Goal: Transaction & Acquisition: Purchase product/service

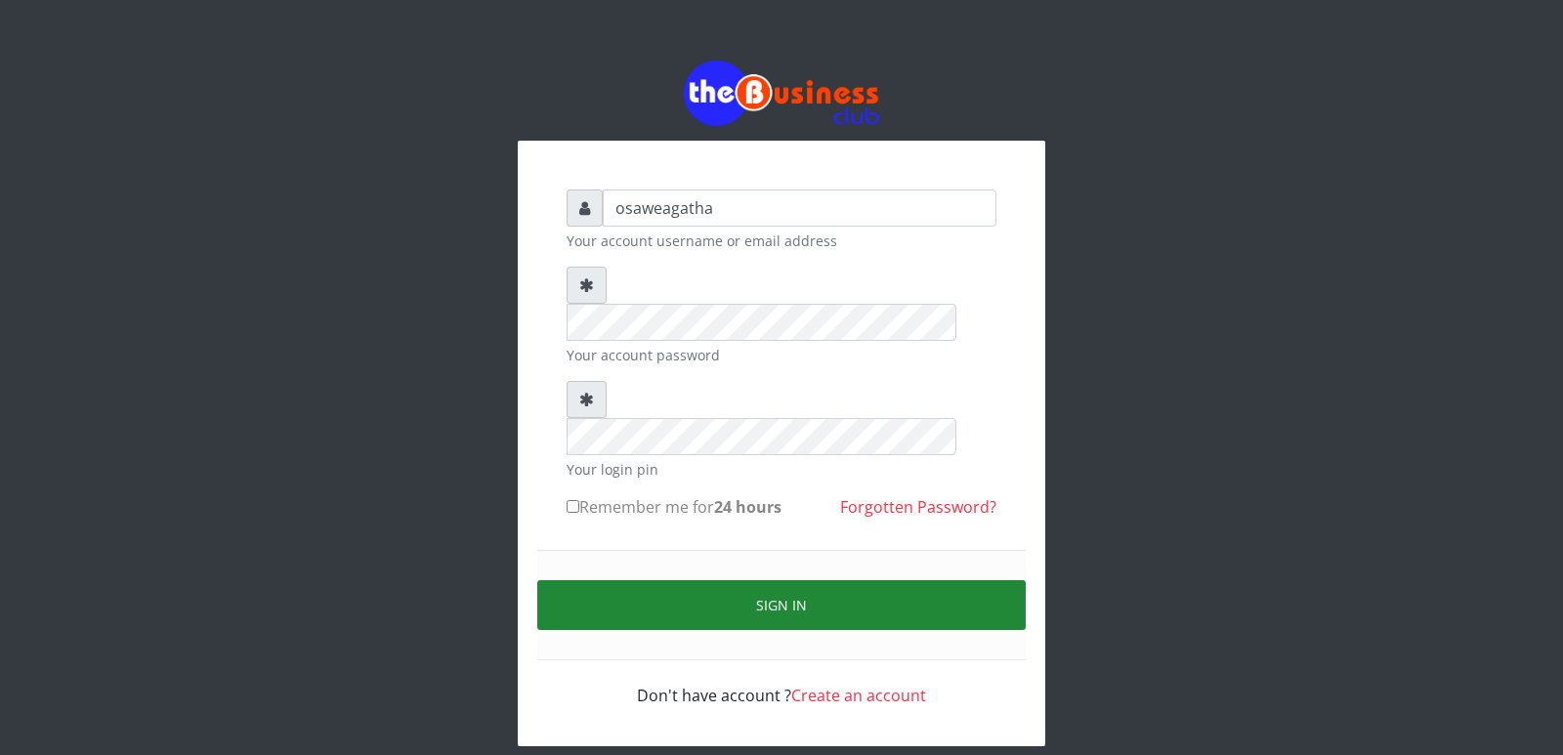
click at [786, 580] on button "Sign in" at bounding box center [781, 605] width 489 height 50
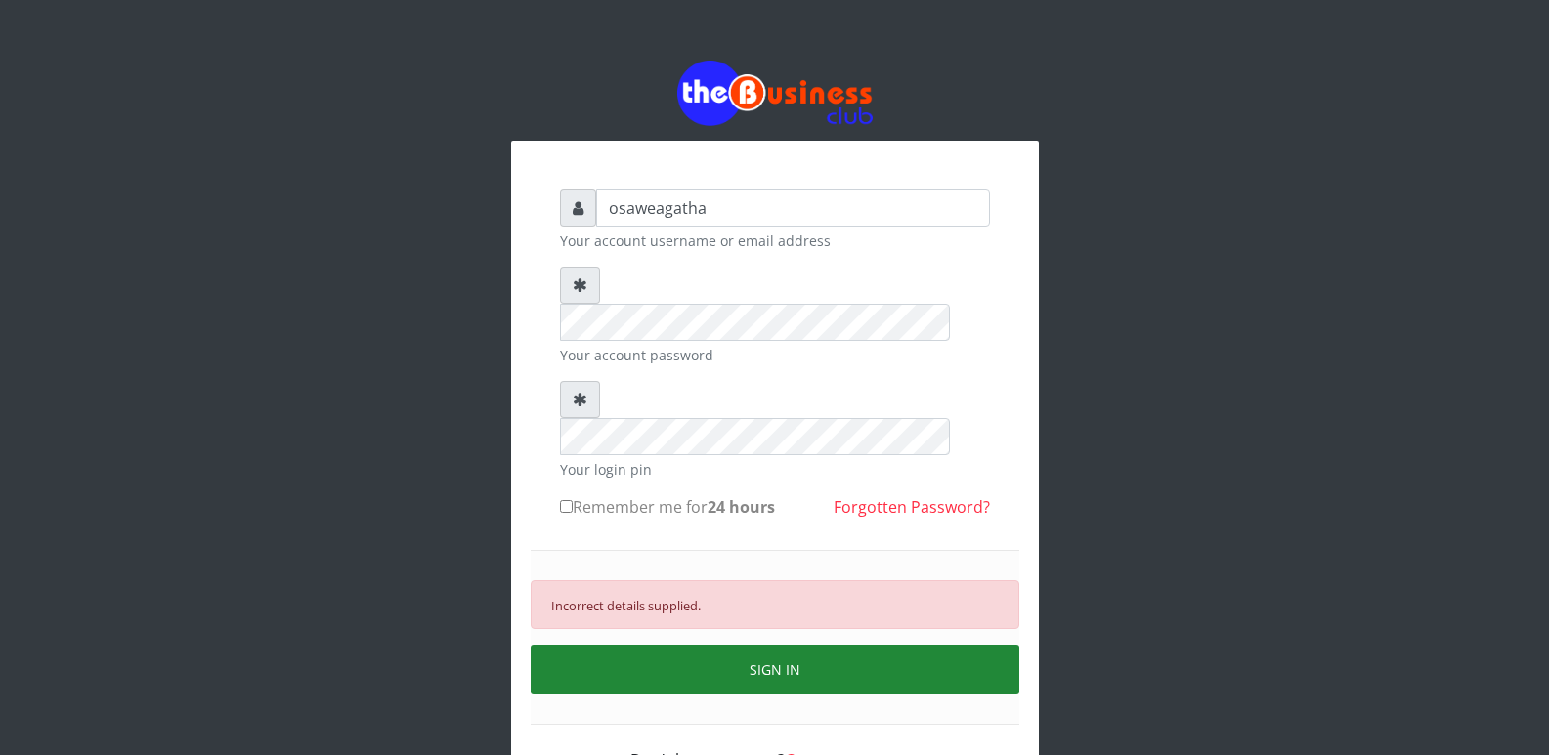
click at [752, 645] on button "SIGN IN" at bounding box center [775, 670] width 489 height 50
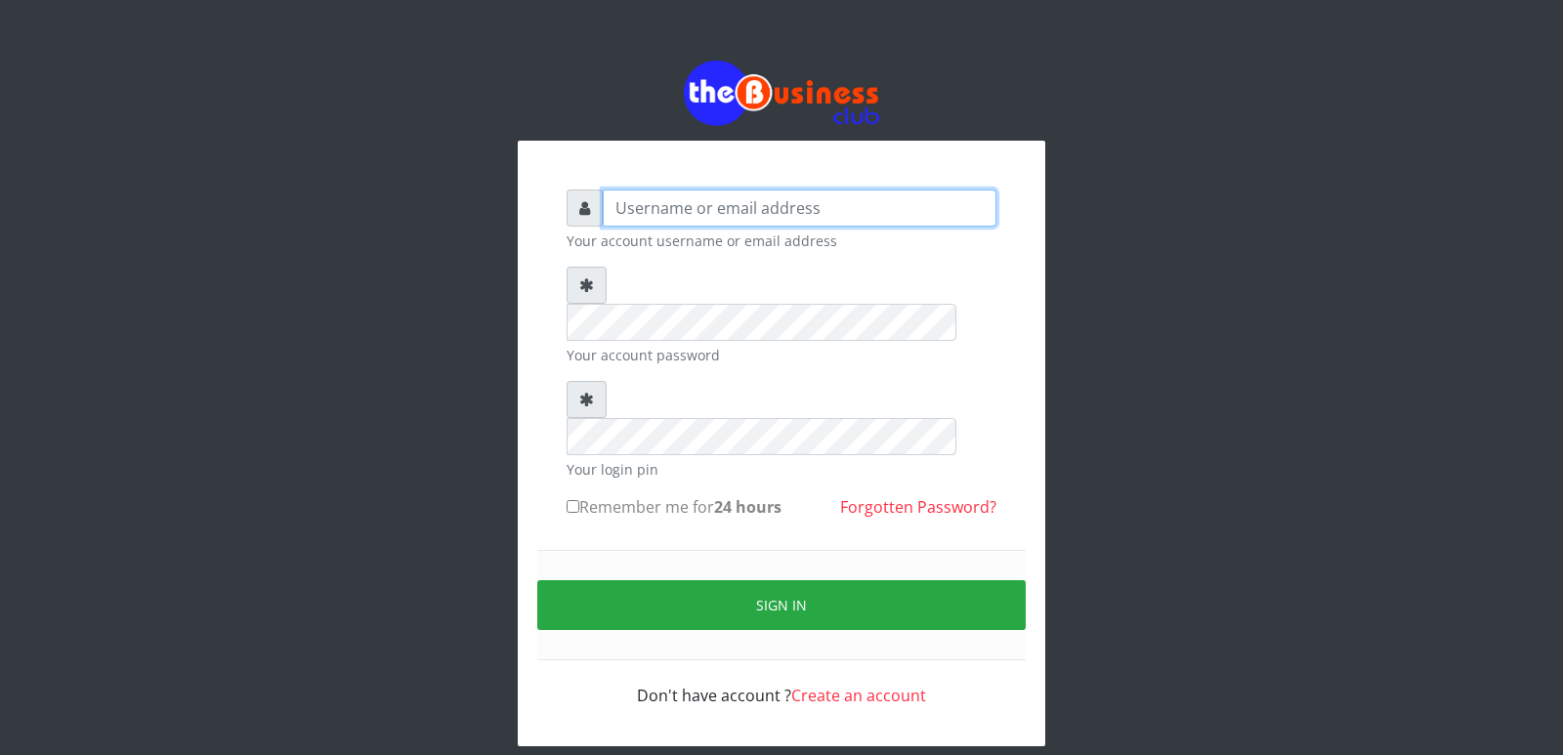
type input "osaweagatha"
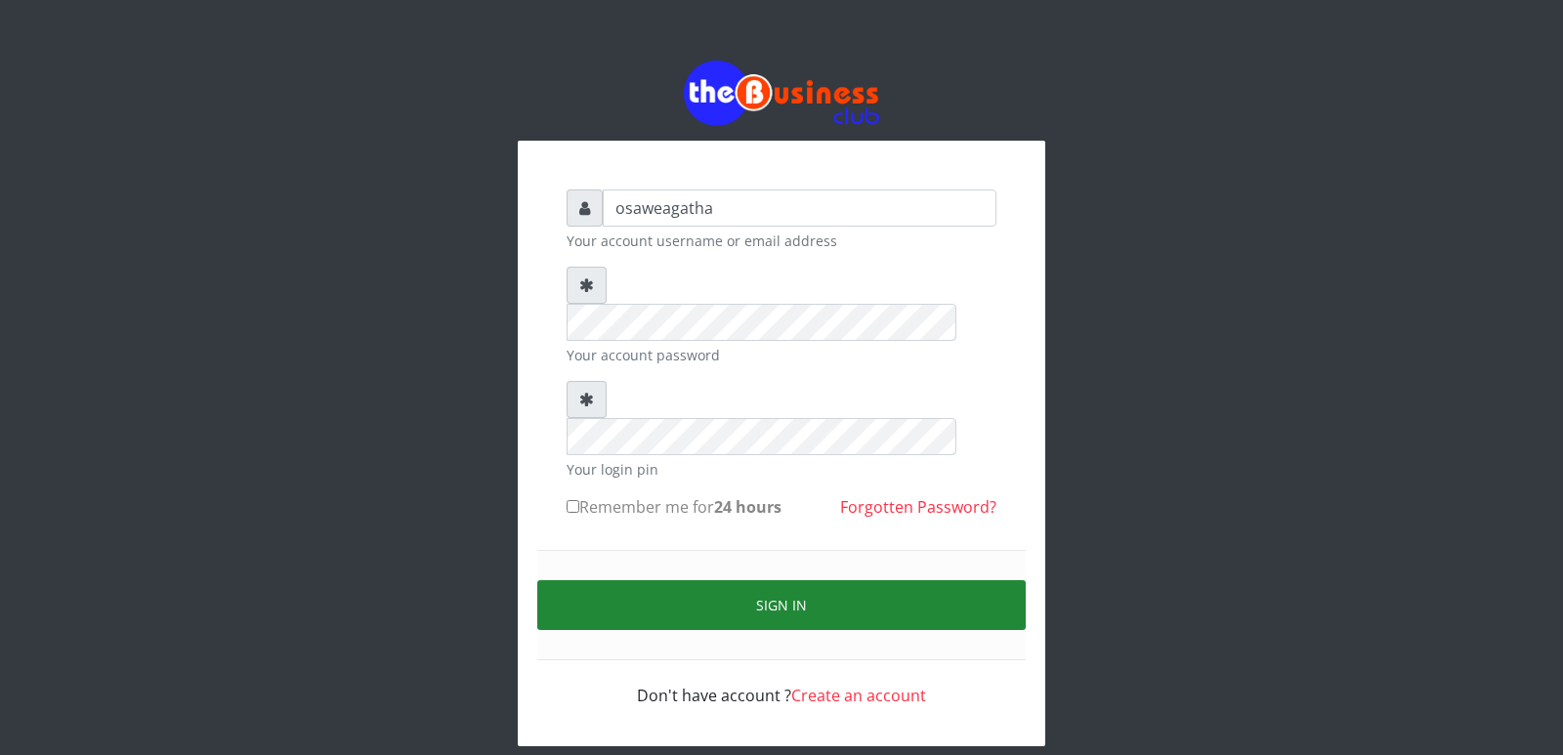
click at [800, 580] on button "Sign in" at bounding box center [781, 605] width 489 height 50
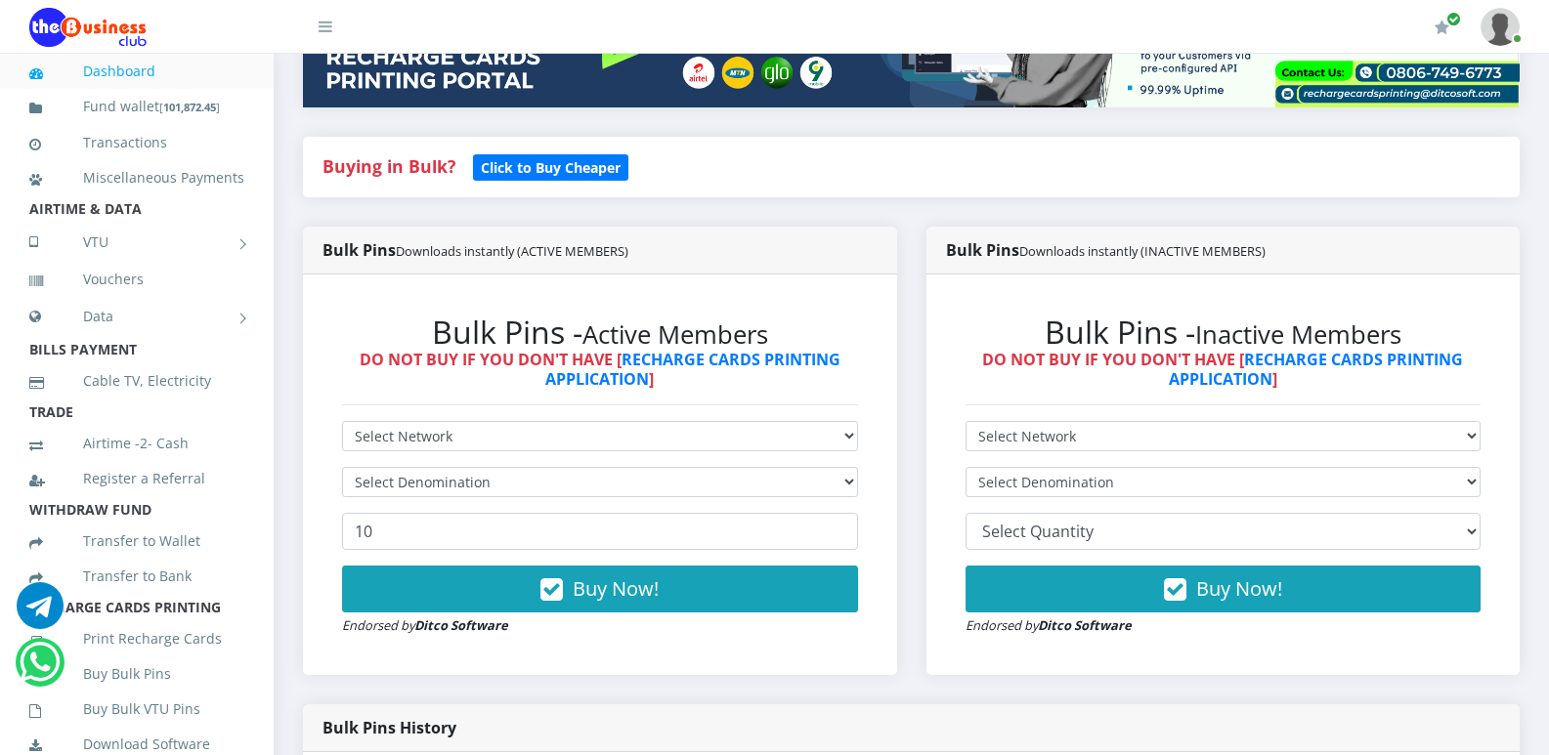
scroll to position [391, 0]
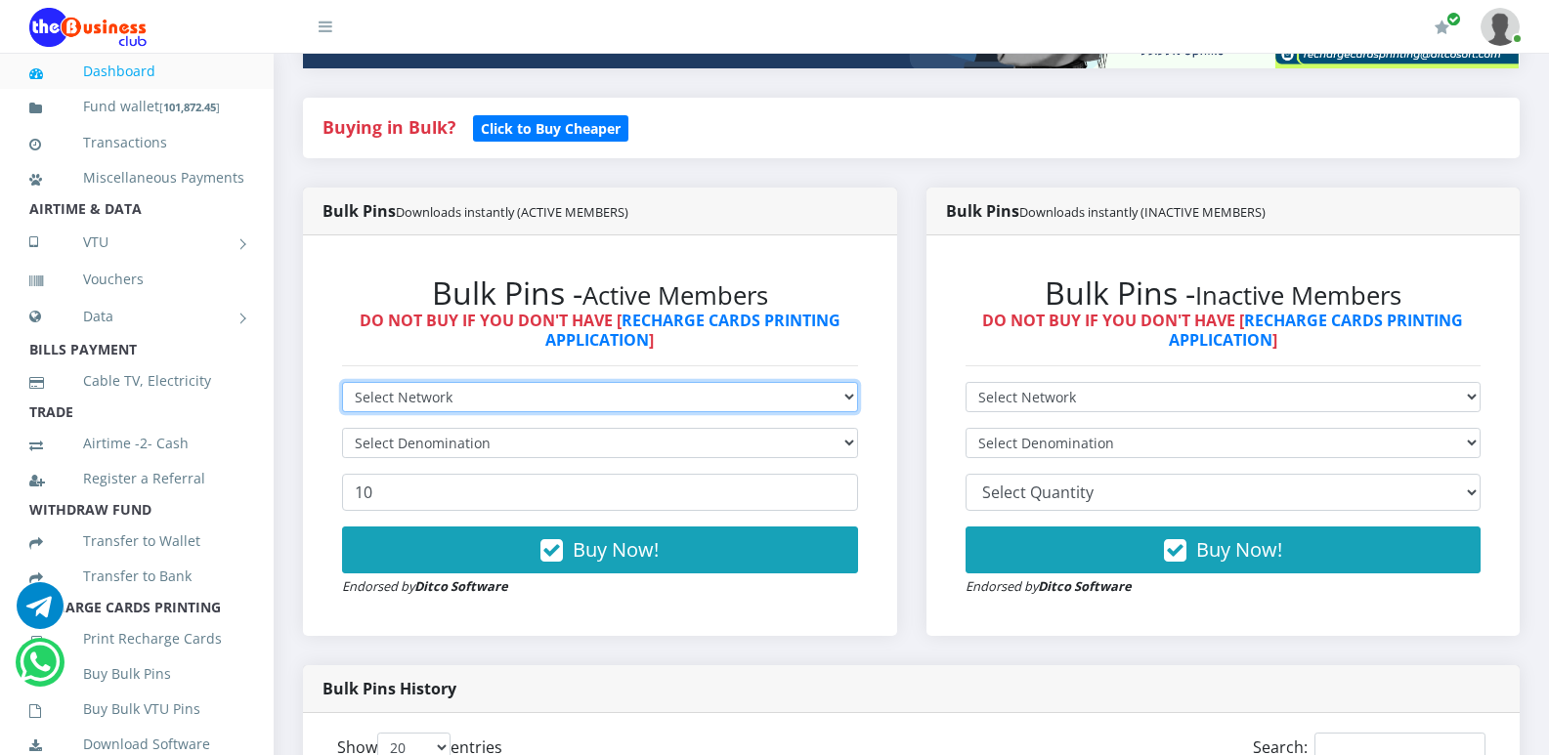
click at [541, 398] on select "Select Network MTN Globacom 9Mobile Airtel" at bounding box center [600, 397] width 516 height 30
select select "MTN"
click at [342, 382] on select "Select Network MTN Globacom 9Mobile Airtel" at bounding box center [600, 397] width 516 height 30
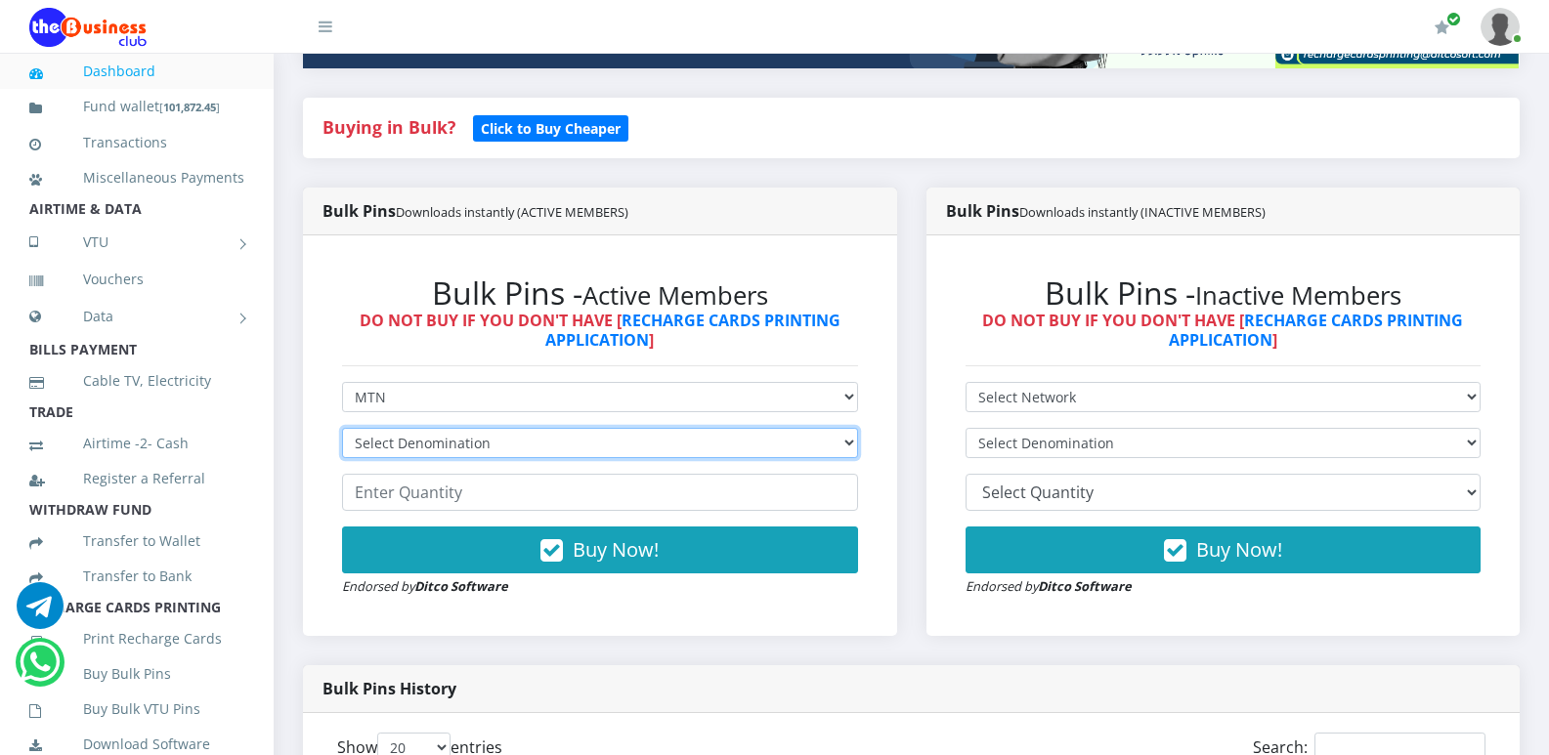
click at [849, 446] on select "Select Denomination MTN NGN100 - ₦96.94 MTN NGN200 - ₦193.88 MTN NGN400 - ₦387.…" at bounding box center [600, 443] width 516 height 30
select select "484.7-500"
click at [342, 428] on select "Select Denomination MTN NGN100 - ₦96.94 MTN NGN200 - ₦193.88 MTN NGN400 - ₦387.…" at bounding box center [600, 443] width 516 height 30
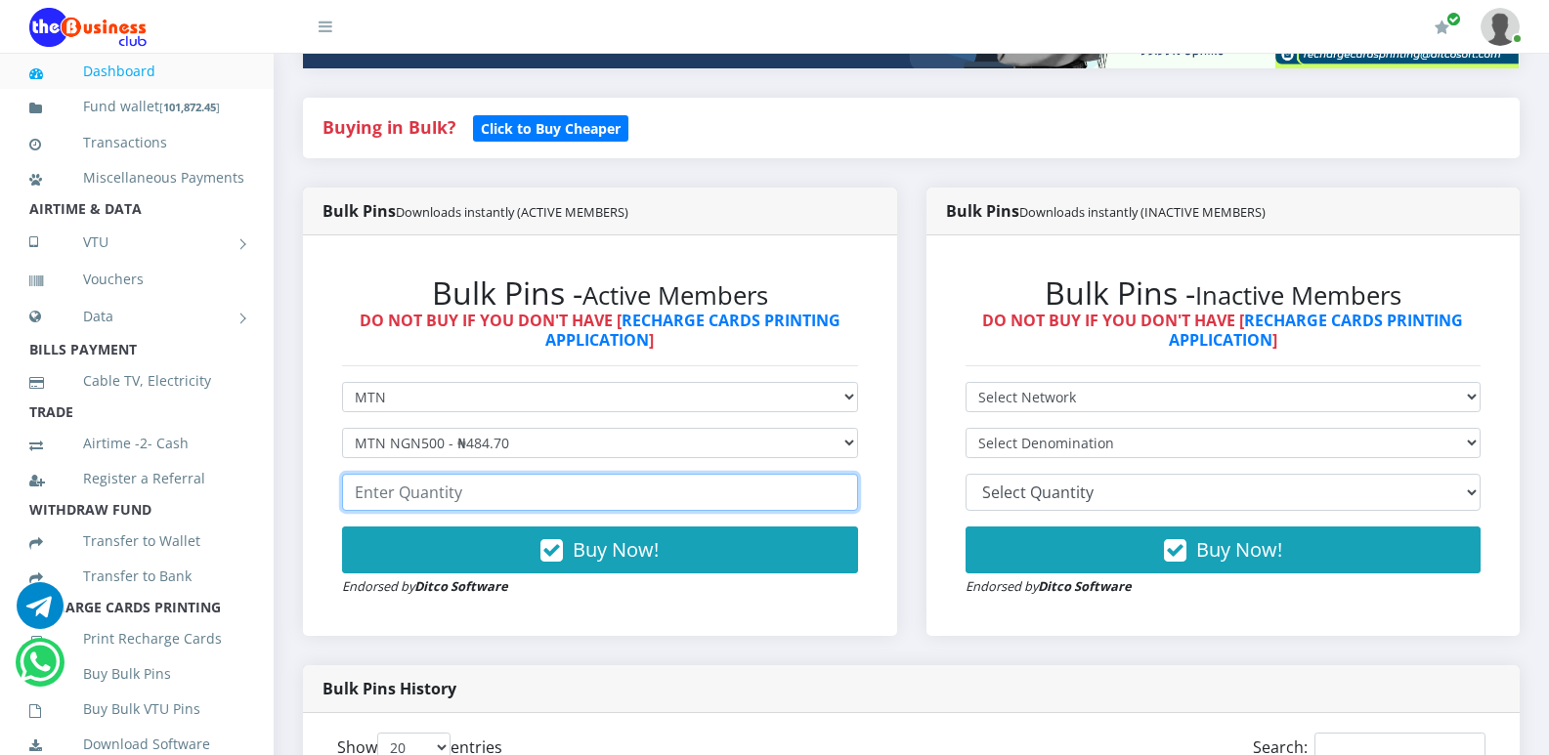
click at [505, 497] on input "number" at bounding box center [600, 492] width 516 height 37
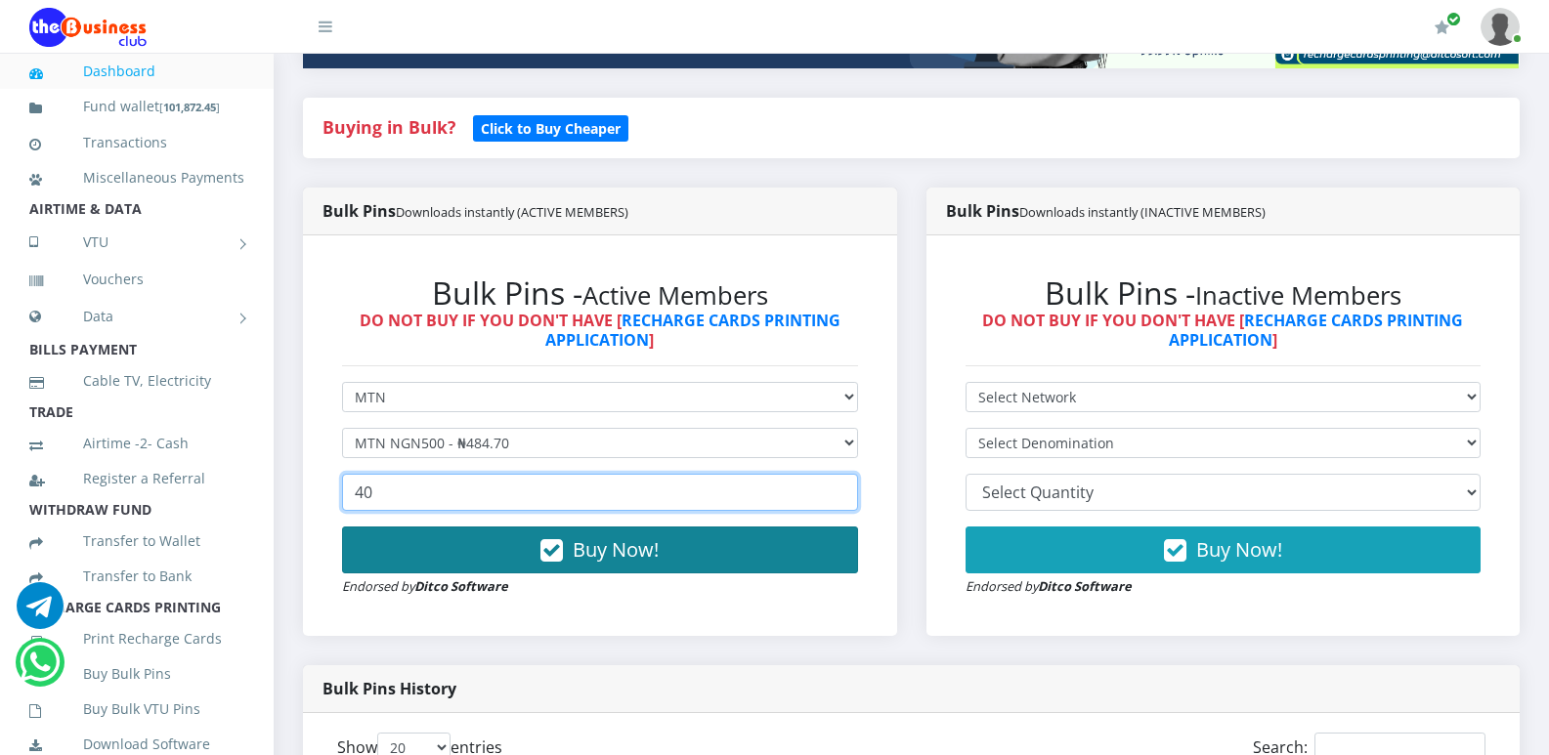
type input "40"
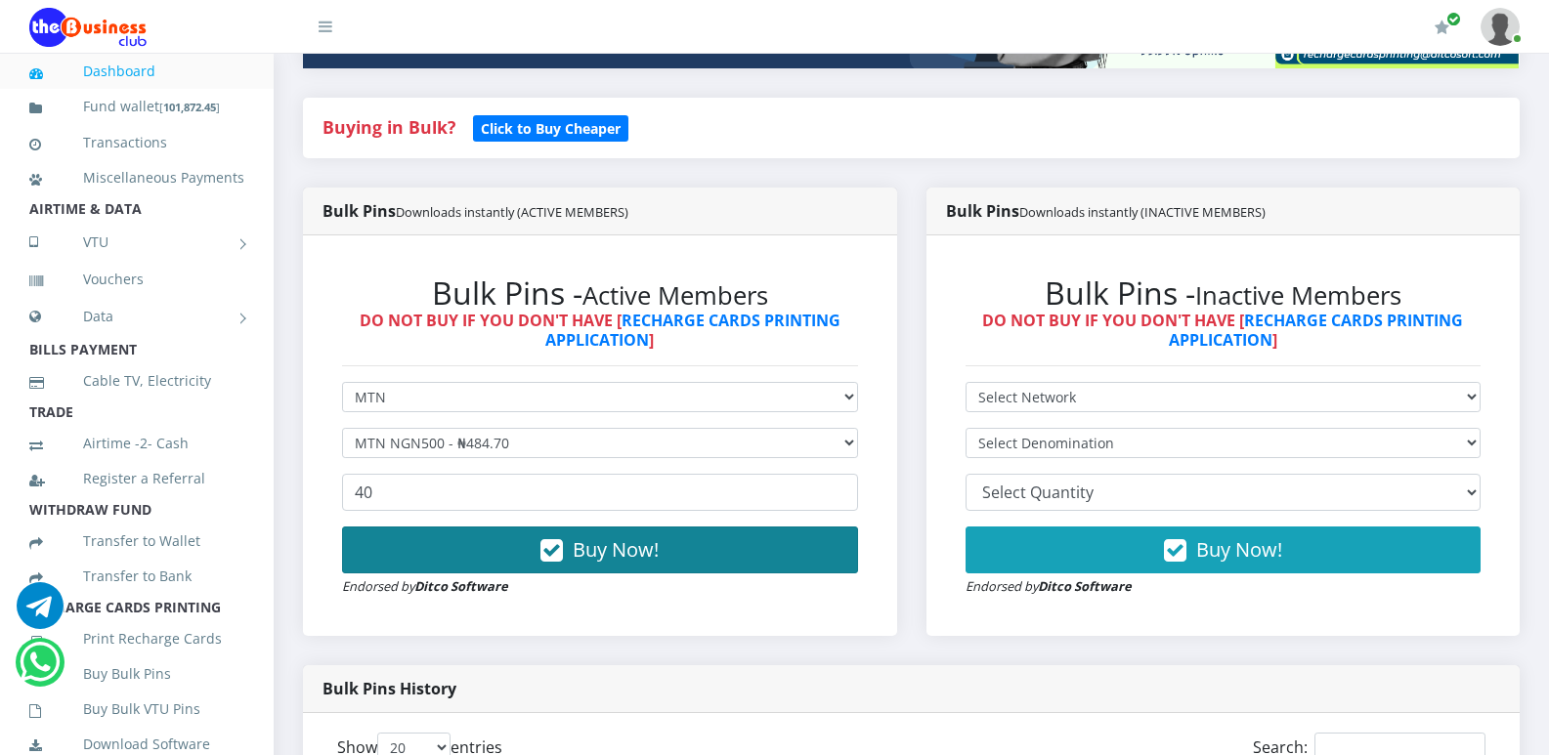
click at [586, 547] on span "Buy Now!" at bounding box center [616, 549] width 86 height 26
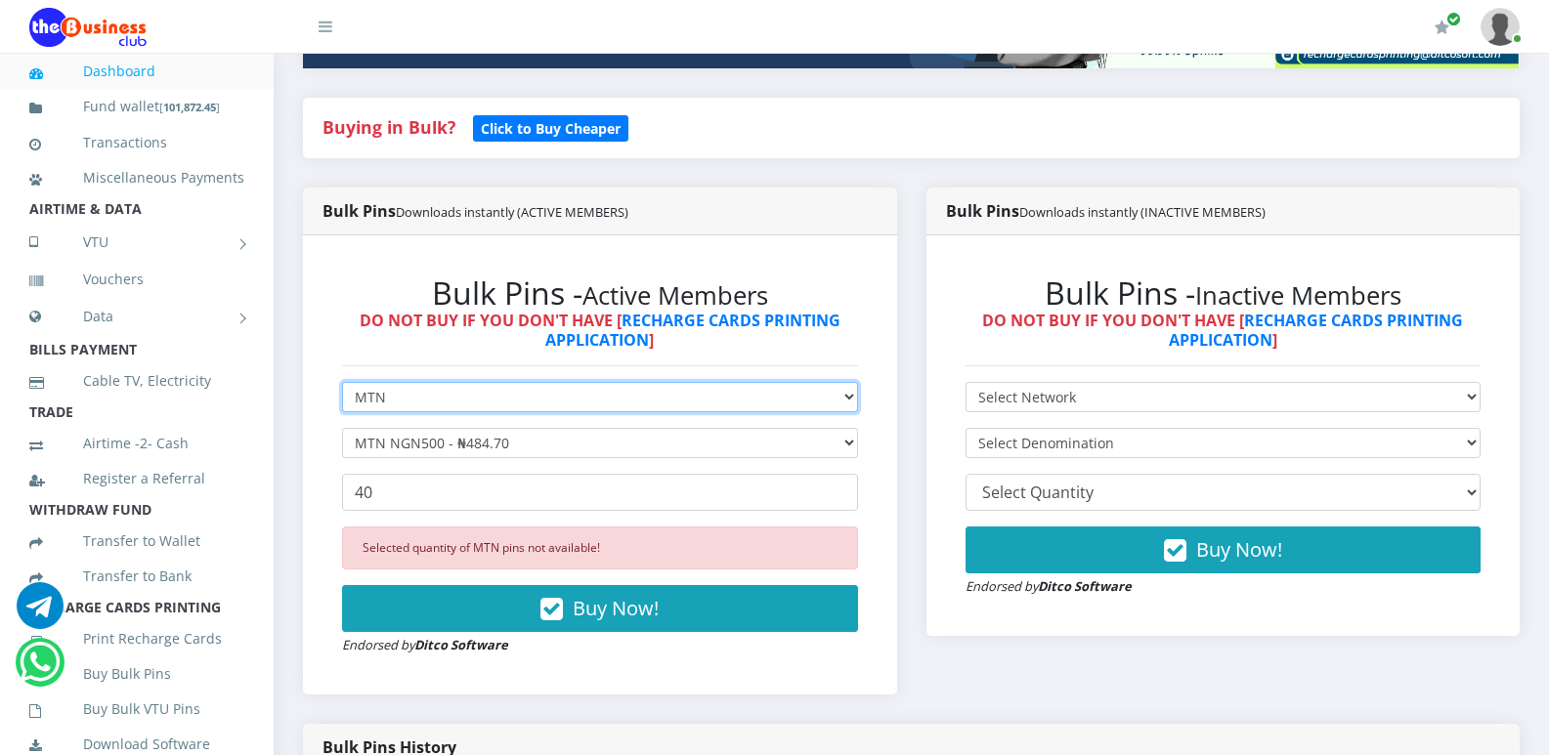
click at [849, 398] on select "Select Network MTN Globacom 9Mobile Airtel" at bounding box center [600, 397] width 516 height 30
select select "Glo"
click at [342, 382] on select "Select Network MTN Globacom 9Mobile Airtel" at bounding box center [600, 397] width 516 height 30
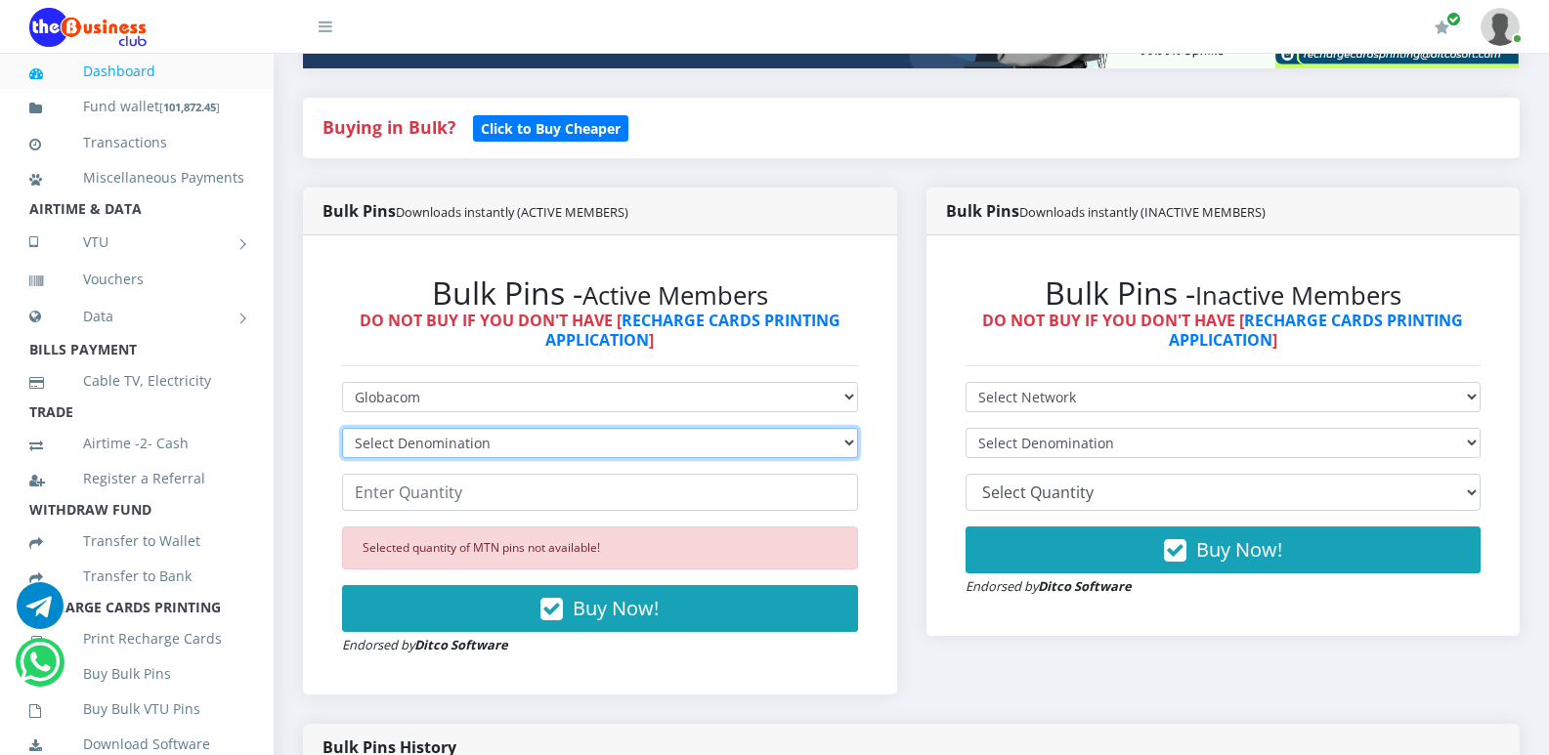
click at [846, 445] on select "Select Denomination Glo NGN100 - ₦96.45 Glo NGN200 - ₦192.90 Glo NGN500 - ₦482.…" at bounding box center [600, 443] width 516 height 30
select select "482.25-500"
click at [342, 428] on select "Select Denomination Glo NGN100 - ₦96.45 Glo NGN200 - ₦192.90 Glo NGN500 - ₦482.…" at bounding box center [600, 443] width 516 height 30
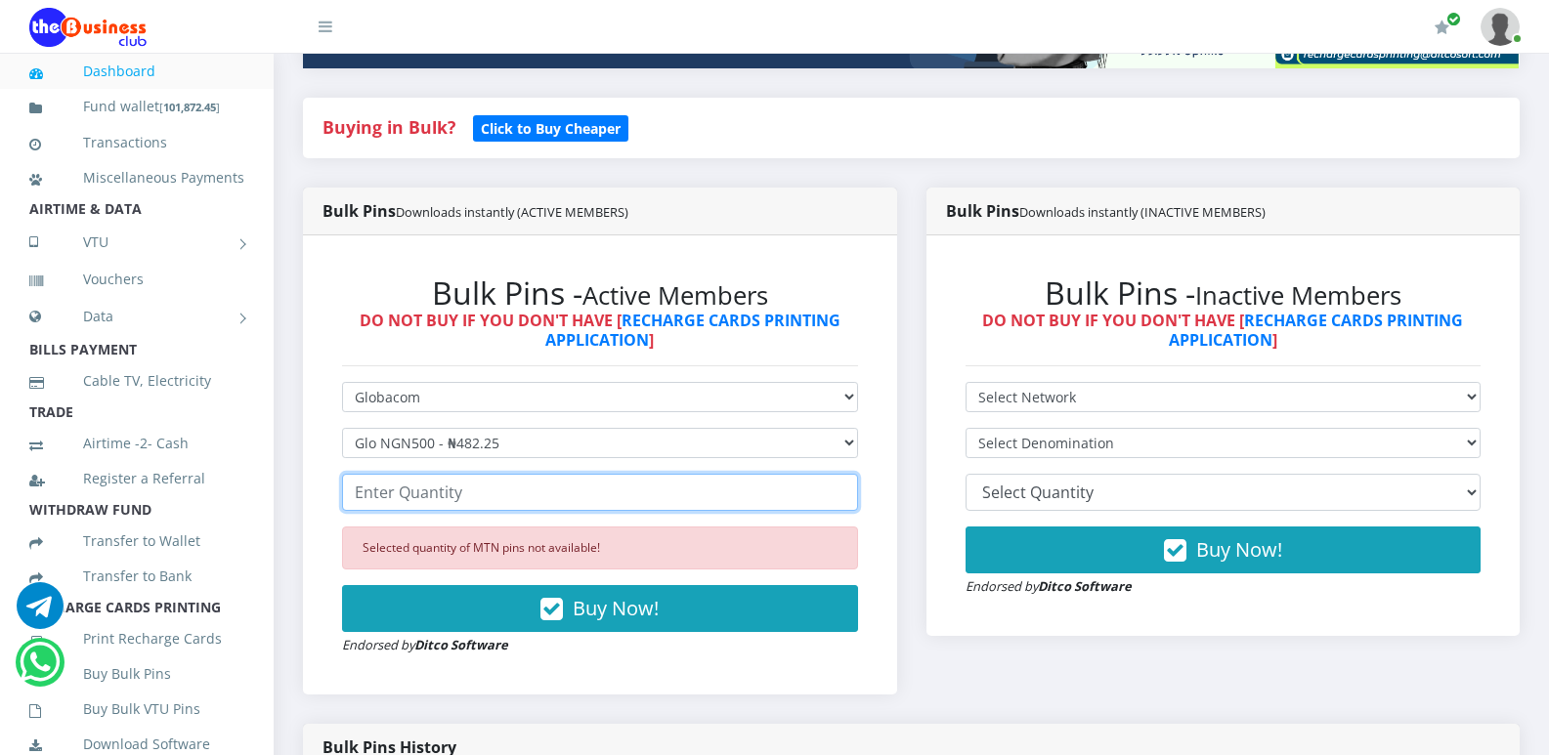
click at [627, 489] on input "number" at bounding box center [600, 492] width 516 height 37
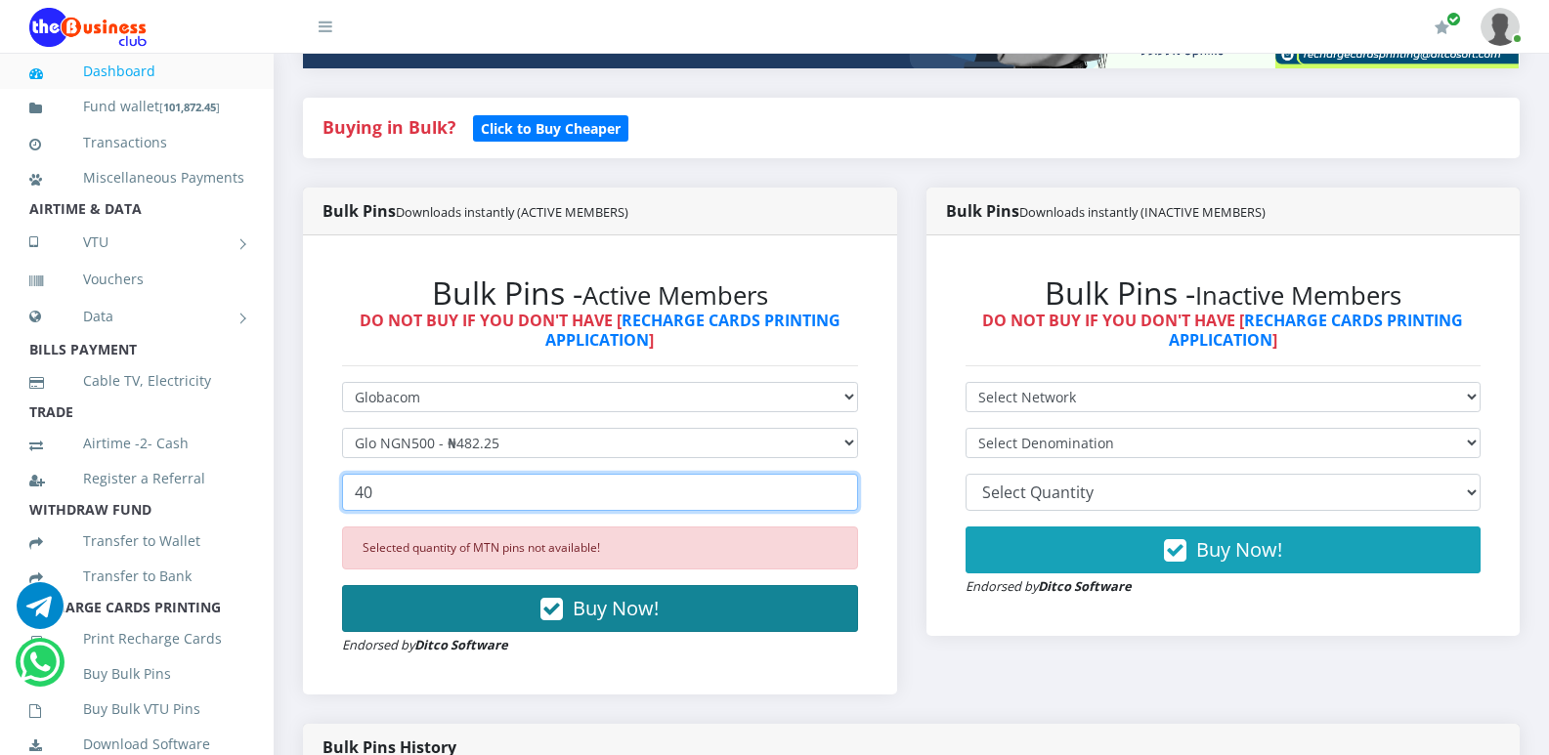
type input "40"
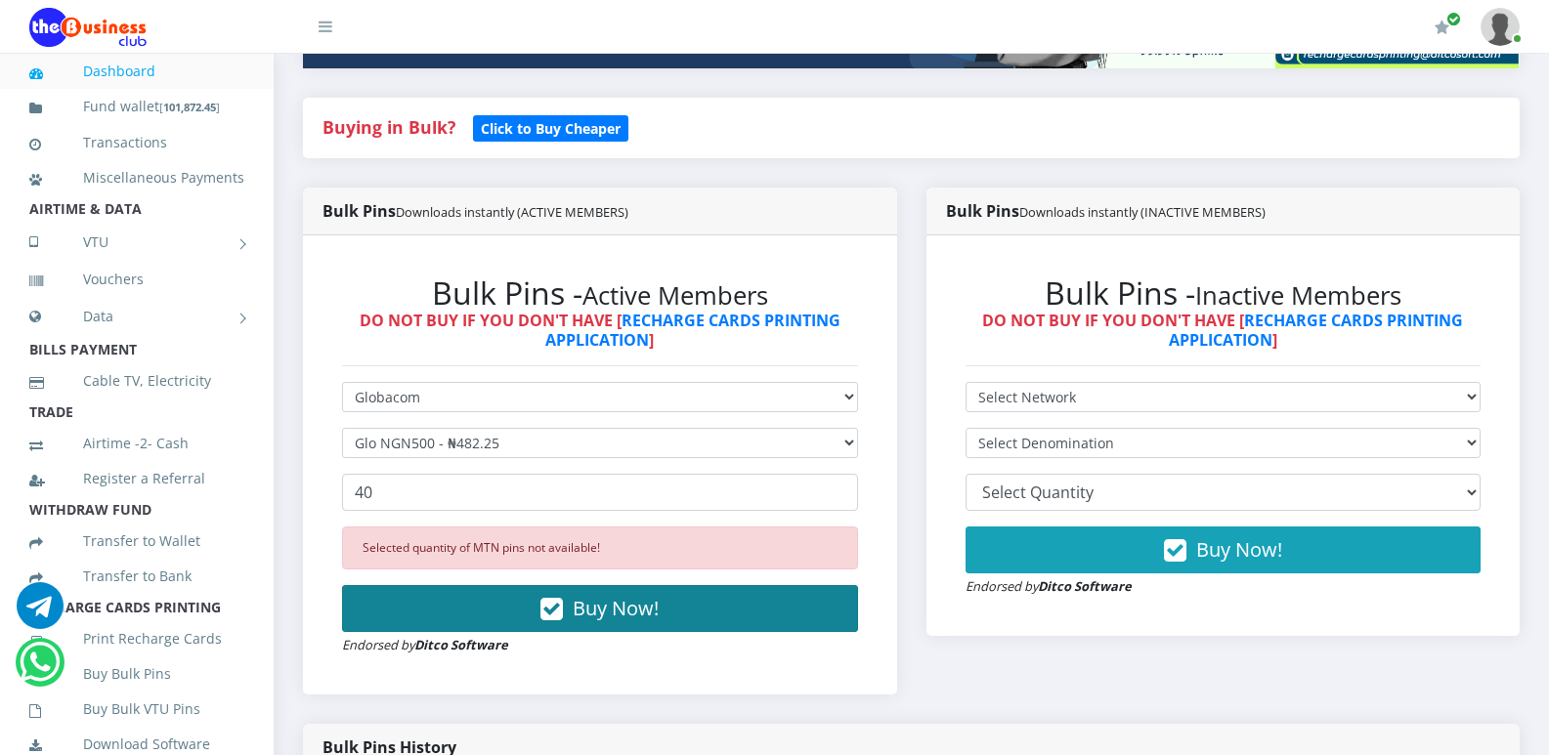
click at [598, 607] on span "Buy Now!" at bounding box center [616, 608] width 86 height 26
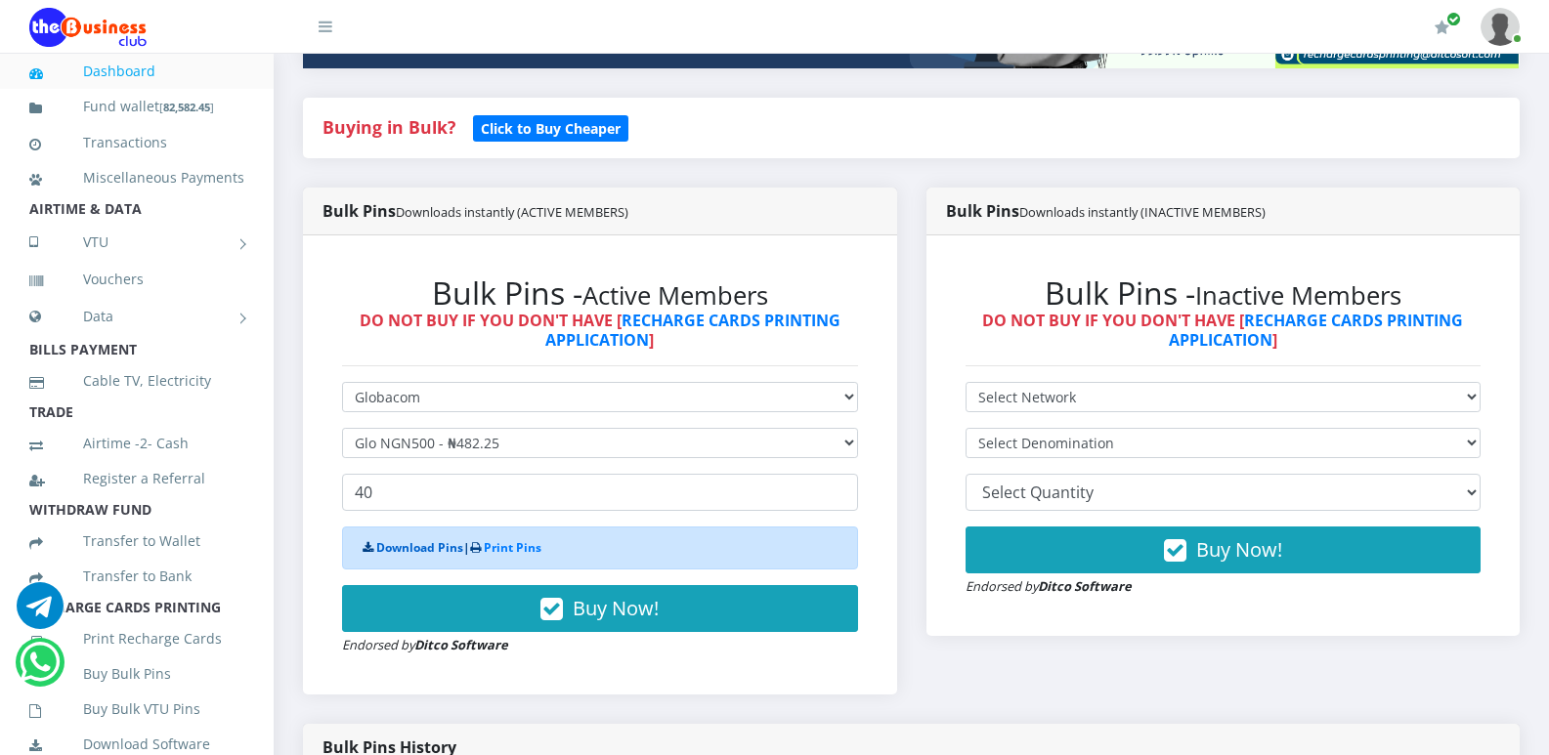
click at [440, 551] on link "Download Pins" at bounding box center [419, 547] width 87 height 17
click at [852, 399] on select "Select Network MTN Globacom 9Mobile Airtel" at bounding box center [600, 397] width 516 height 30
click at [847, 442] on select "Select Denomination Glo NGN100 - ₦96.45 Glo NGN200 - ₦192.90 Glo NGN500 - ₦482.…" at bounding box center [600, 443] width 516 height 30
click at [342, 428] on select "Select Denomination Glo NGN100 - ₦96.45 Glo NGN200 - ₦192.90 Glo NGN500 - ₦482.…" at bounding box center [600, 443] width 516 height 30
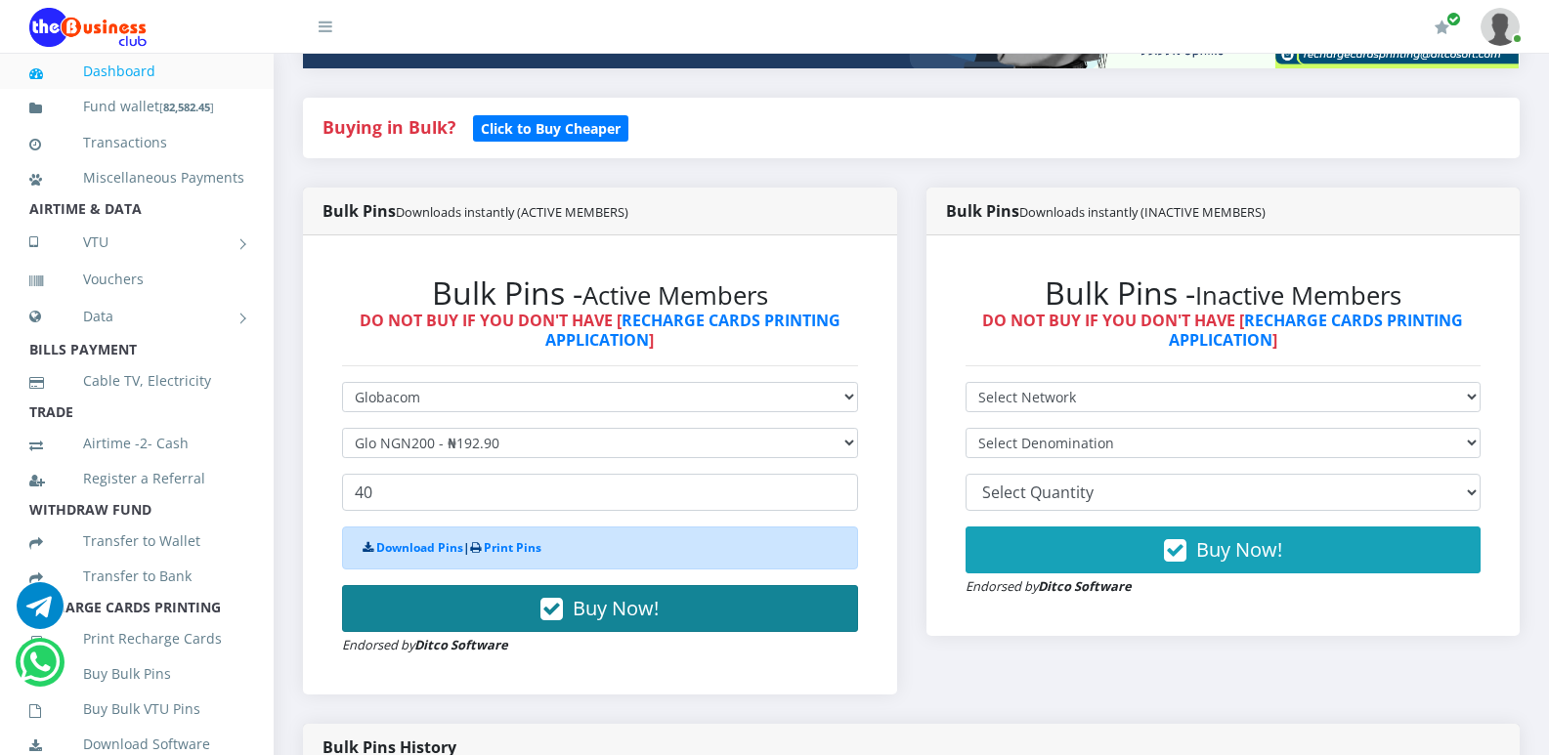
click at [577, 611] on span "Buy Now!" at bounding box center [616, 608] width 86 height 26
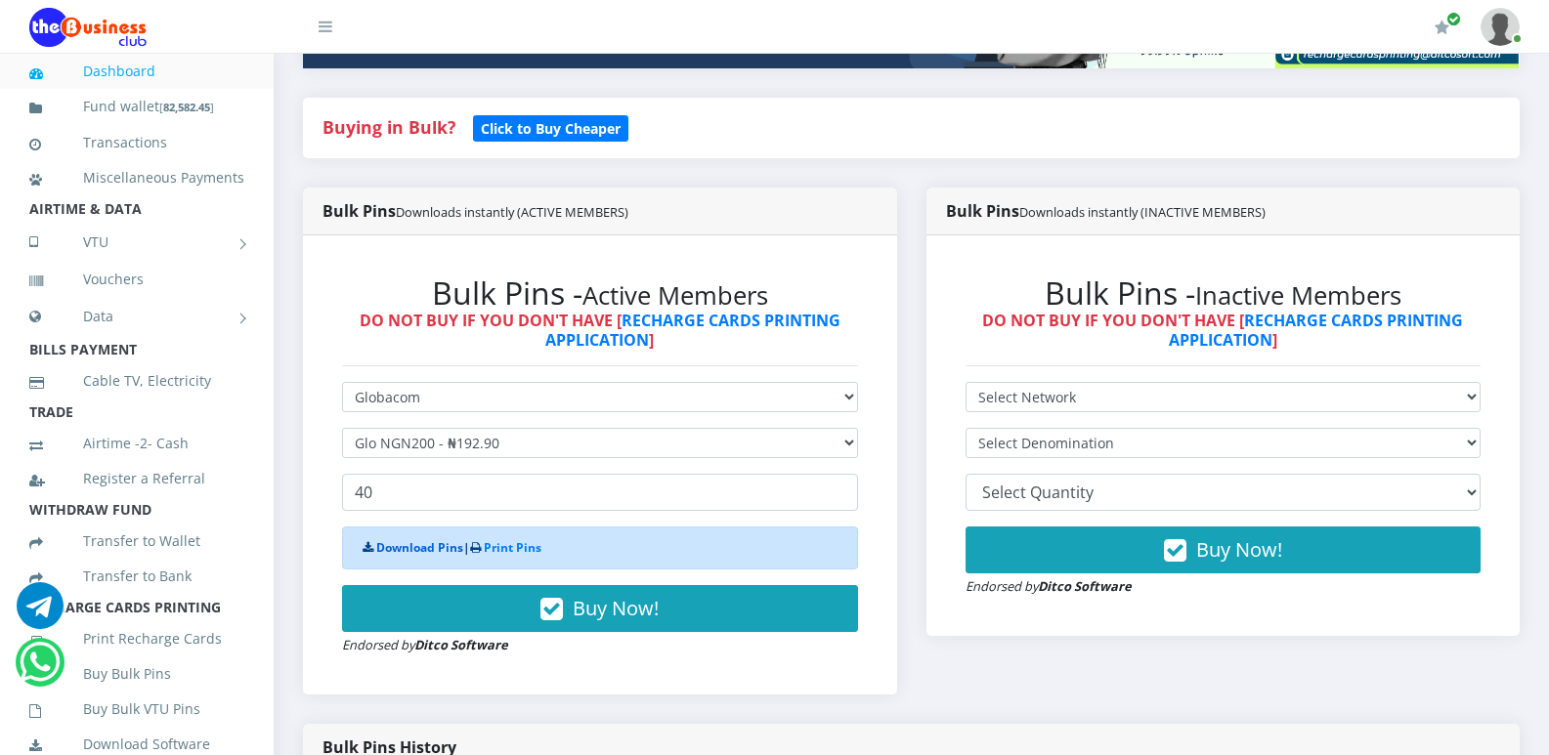
click at [417, 548] on link "Download Pins" at bounding box center [419, 547] width 87 height 17
click at [848, 450] on select "Select Denomination Glo NGN100 - ₦96.45 Glo NGN200 - ₦192.90 Glo NGN500 - ₦482.…" at bounding box center [600, 443] width 516 height 30
select select "96.45-100"
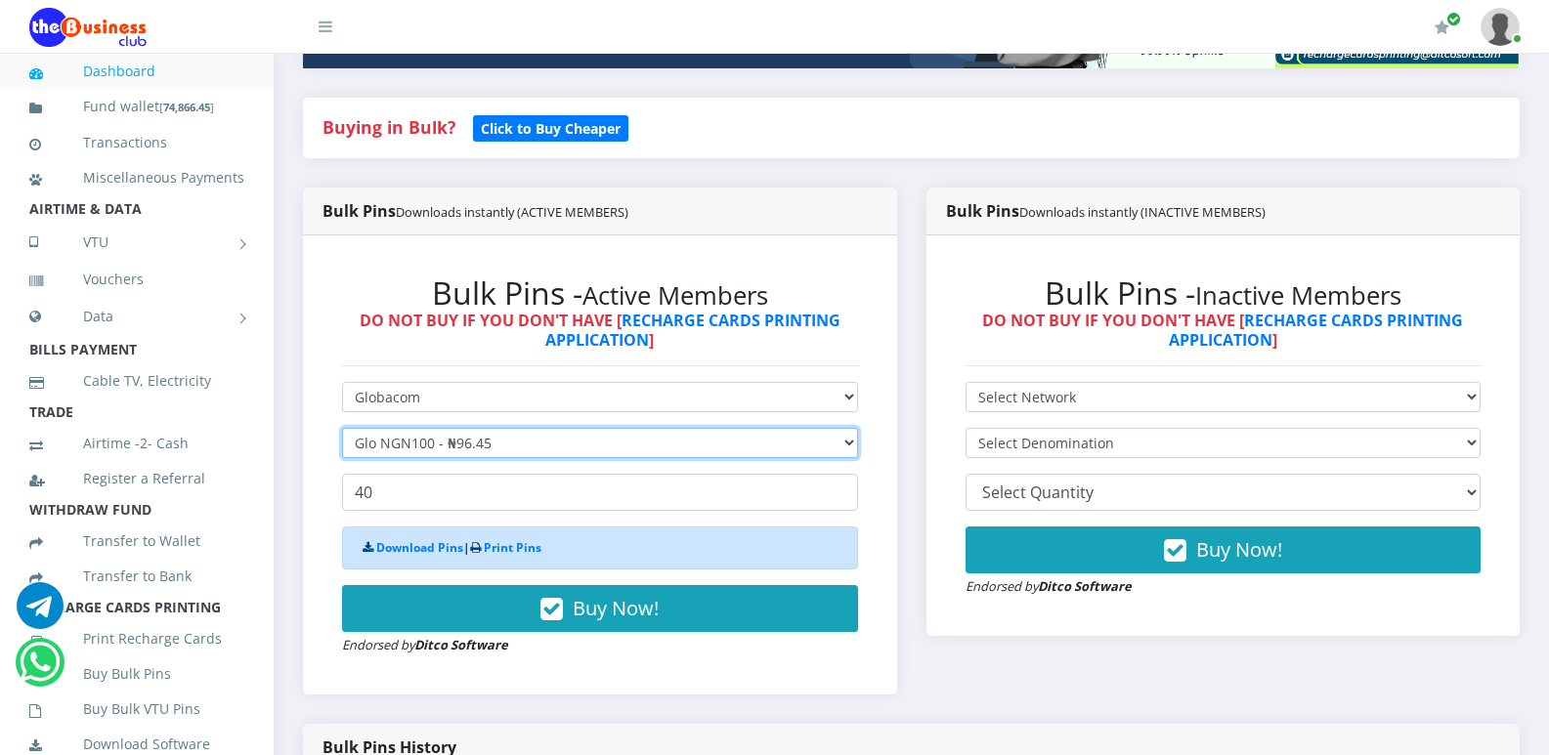
click at [342, 428] on select "Select Denomination Glo NGN100 - ₦96.45 Glo NGN200 - ₦192.90 Glo NGN500 - ₦482.…" at bounding box center [600, 443] width 516 height 30
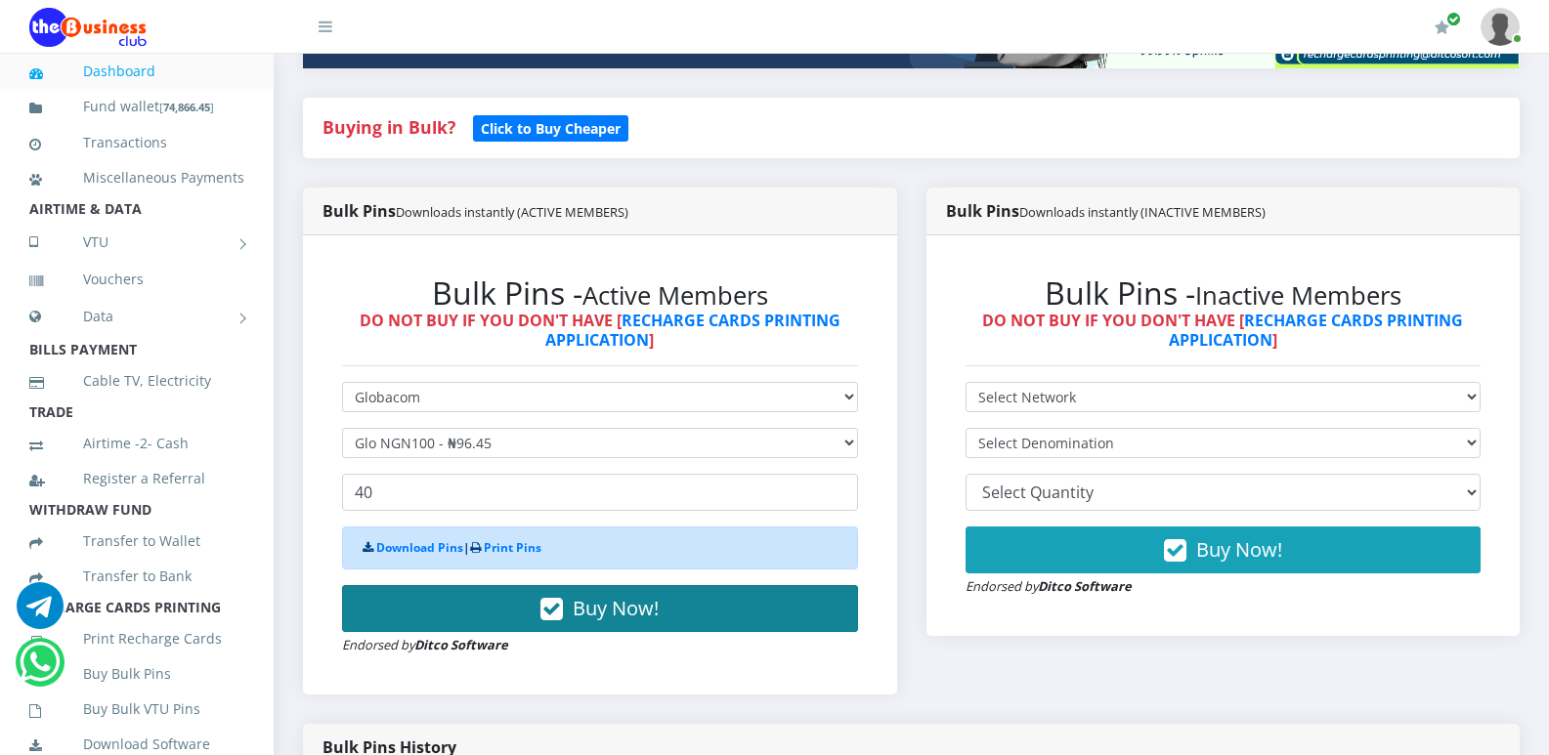
click at [578, 613] on span "Buy Now!" at bounding box center [616, 608] width 86 height 26
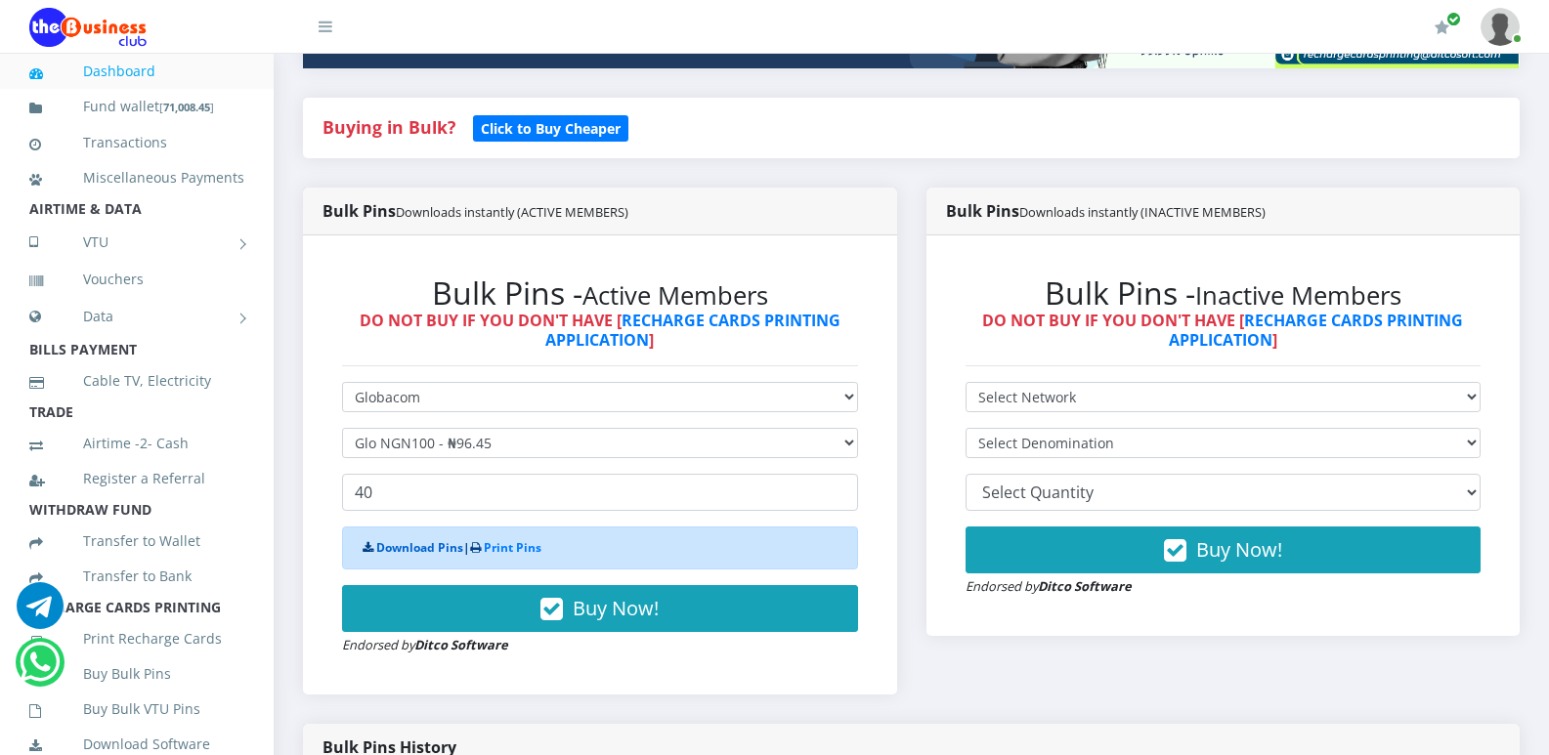
click at [429, 554] on link "Download Pins" at bounding box center [419, 547] width 87 height 17
click at [848, 398] on select "Select Network MTN Globacom 9Mobile Airtel" at bounding box center [600, 397] width 516 height 30
select select "MTN"
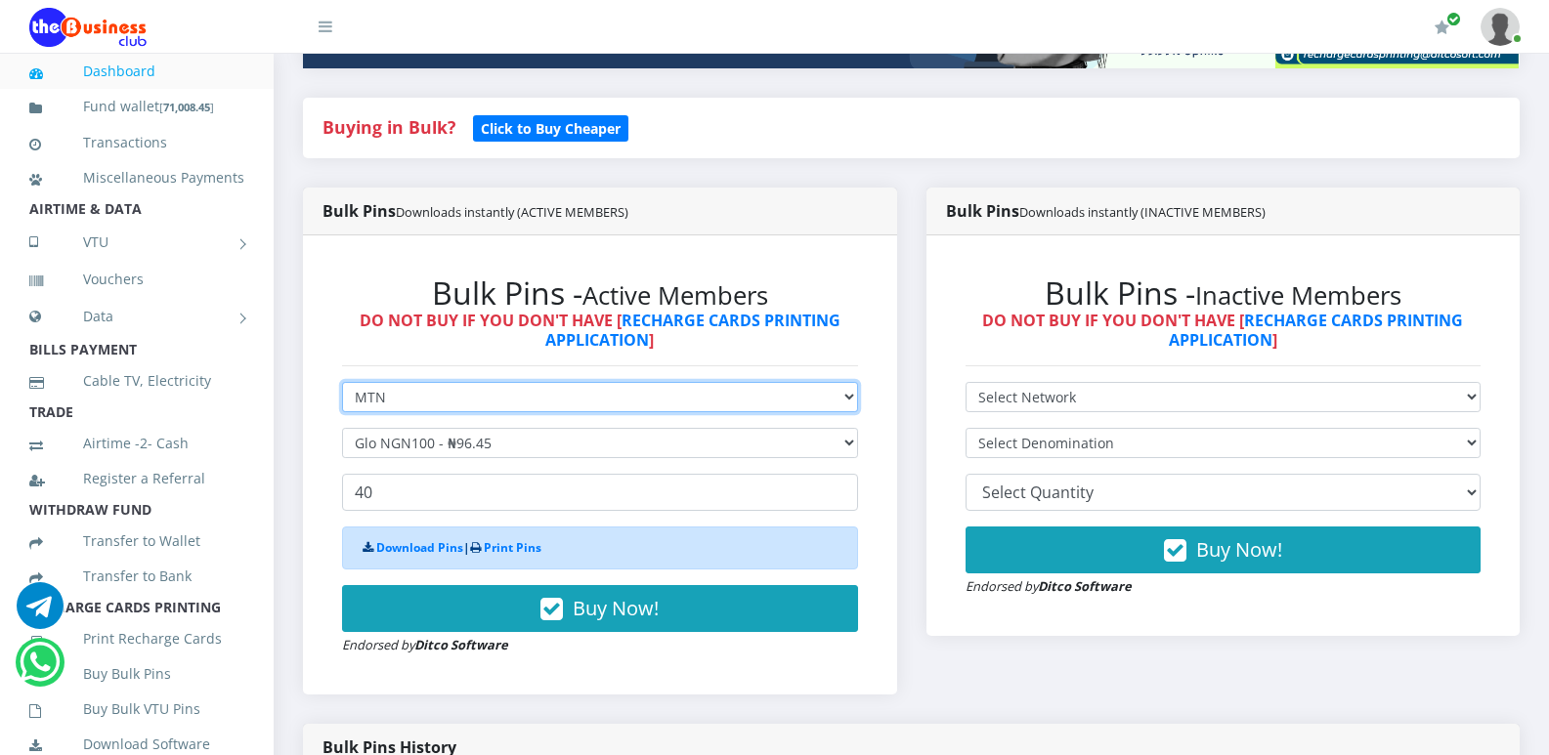
click at [342, 382] on select "Select Network MTN Globacom 9Mobile Airtel" at bounding box center [600, 397] width 516 height 30
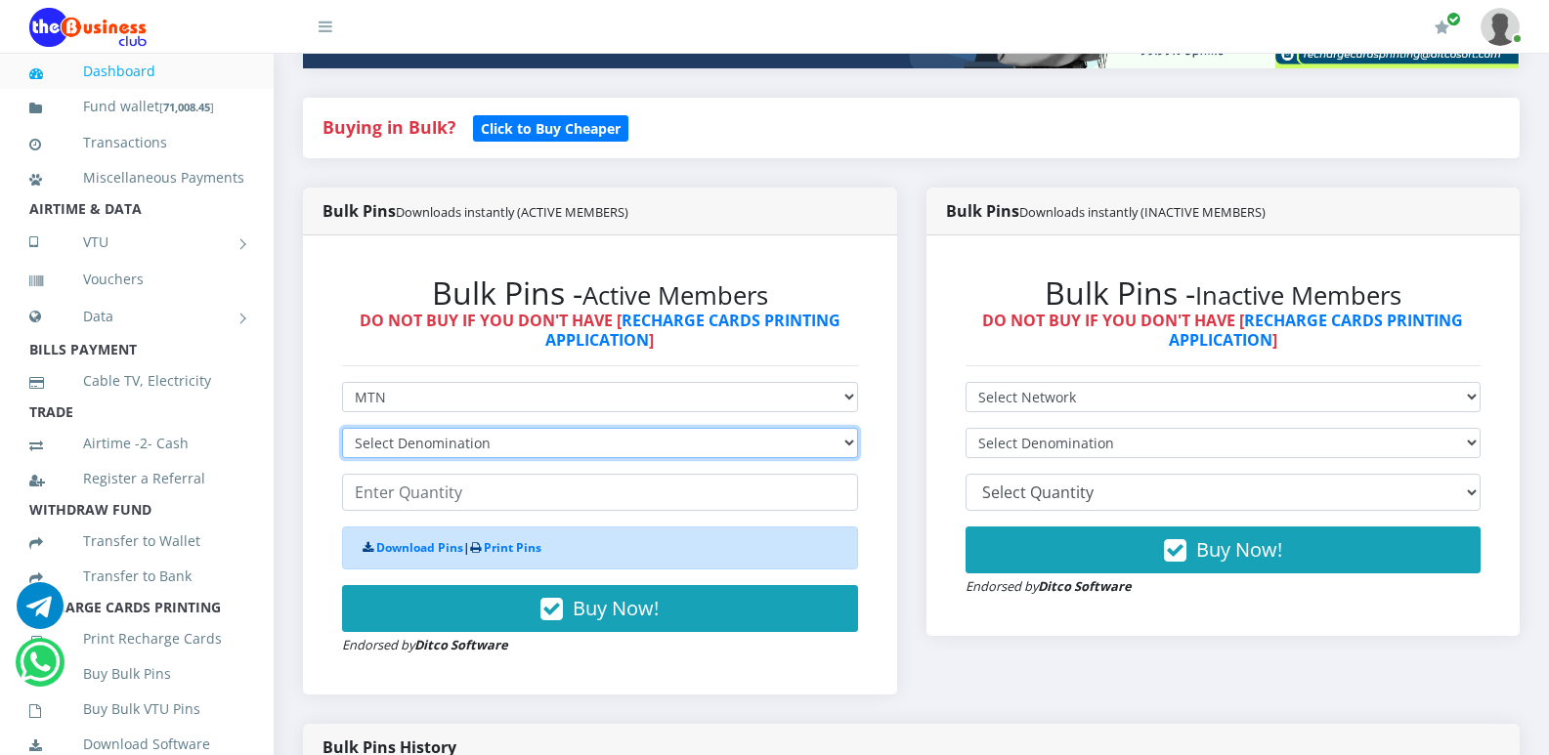
click at [840, 443] on select "Select Denomination MTN NGN100 - ₦96.94 MTN NGN200 - ₦193.88 MTN NGN400 - ₦387.…" at bounding box center [600, 443] width 516 height 30
select select "193.88-200"
click at [342, 428] on select "Select Denomination MTN NGN100 - ₦96.94 MTN NGN200 - ₦193.88 MTN NGN400 - ₦387.…" at bounding box center [600, 443] width 516 height 30
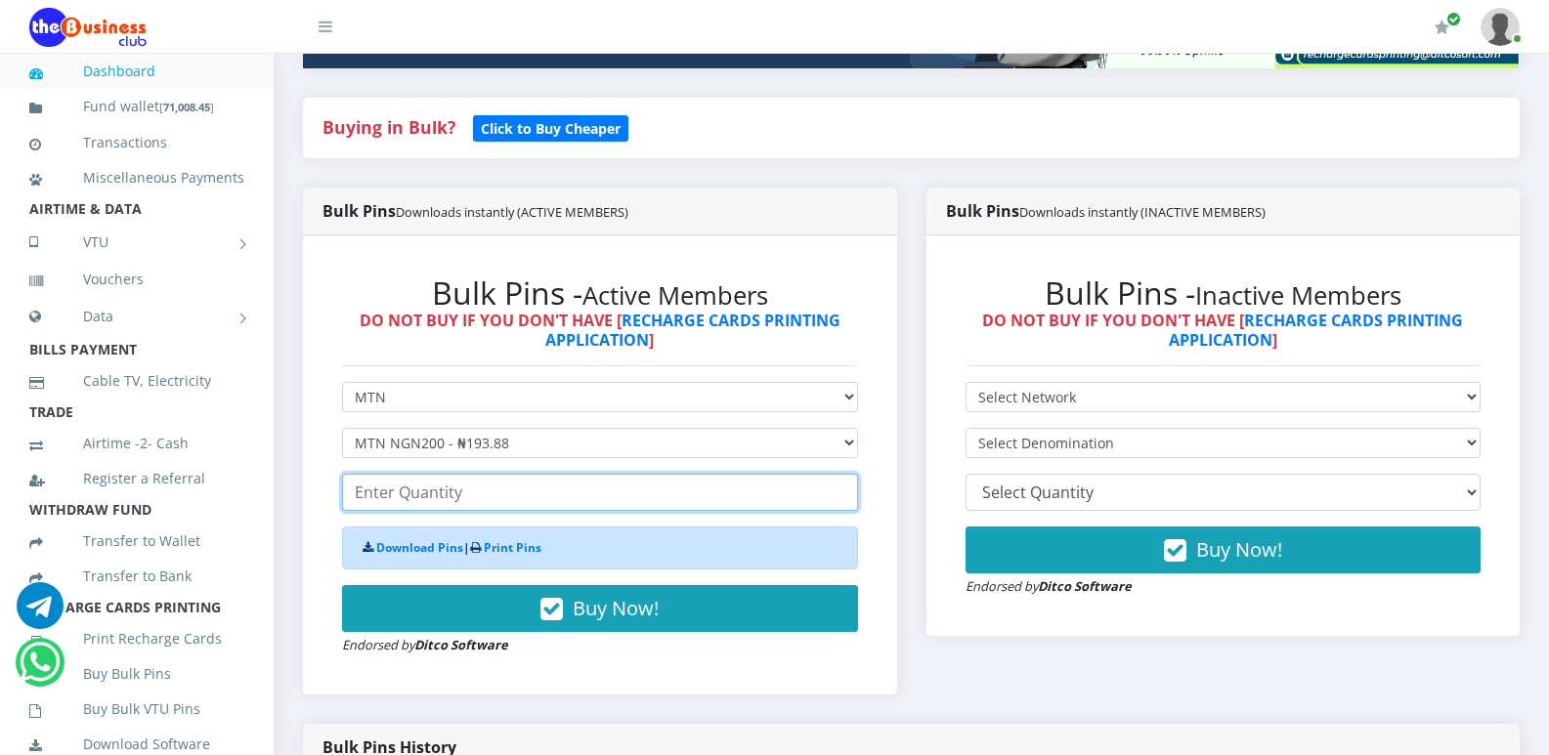
click at [749, 501] on input "number" at bounding box center [600, 492] width 516 height 37
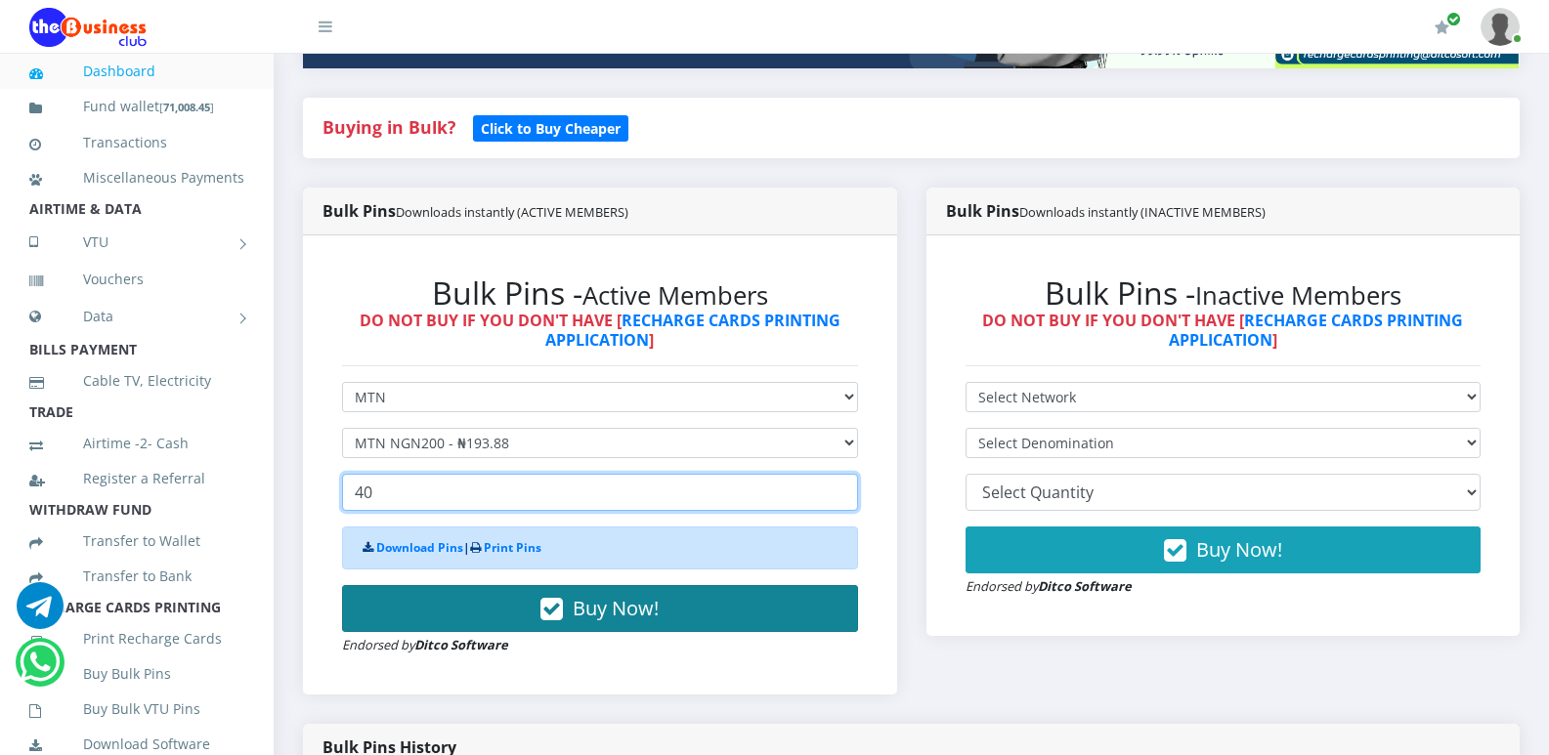
type input "40"
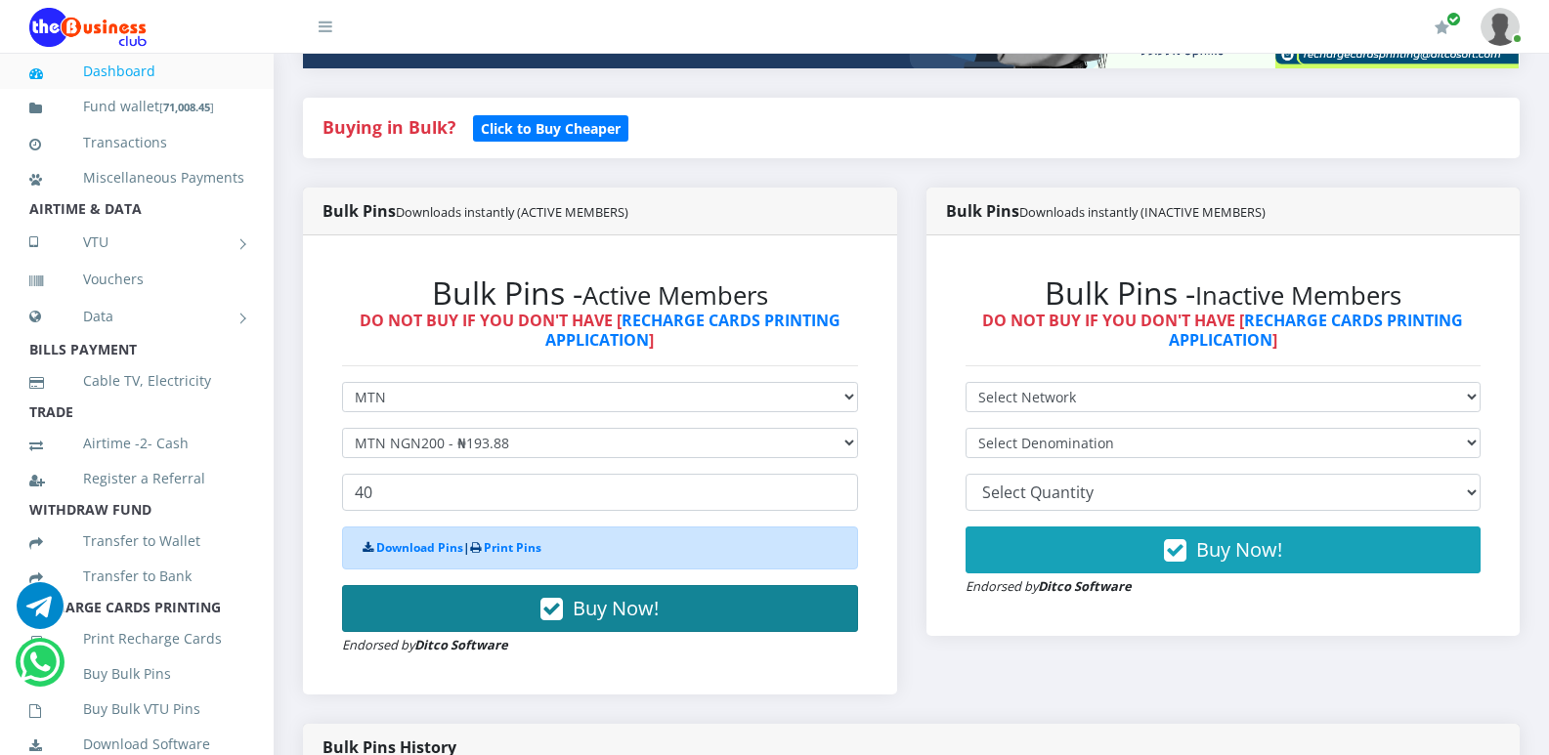
click at [583, 611] on span "Buy Now!" at bounding box center [616, 608] width 86 height 26
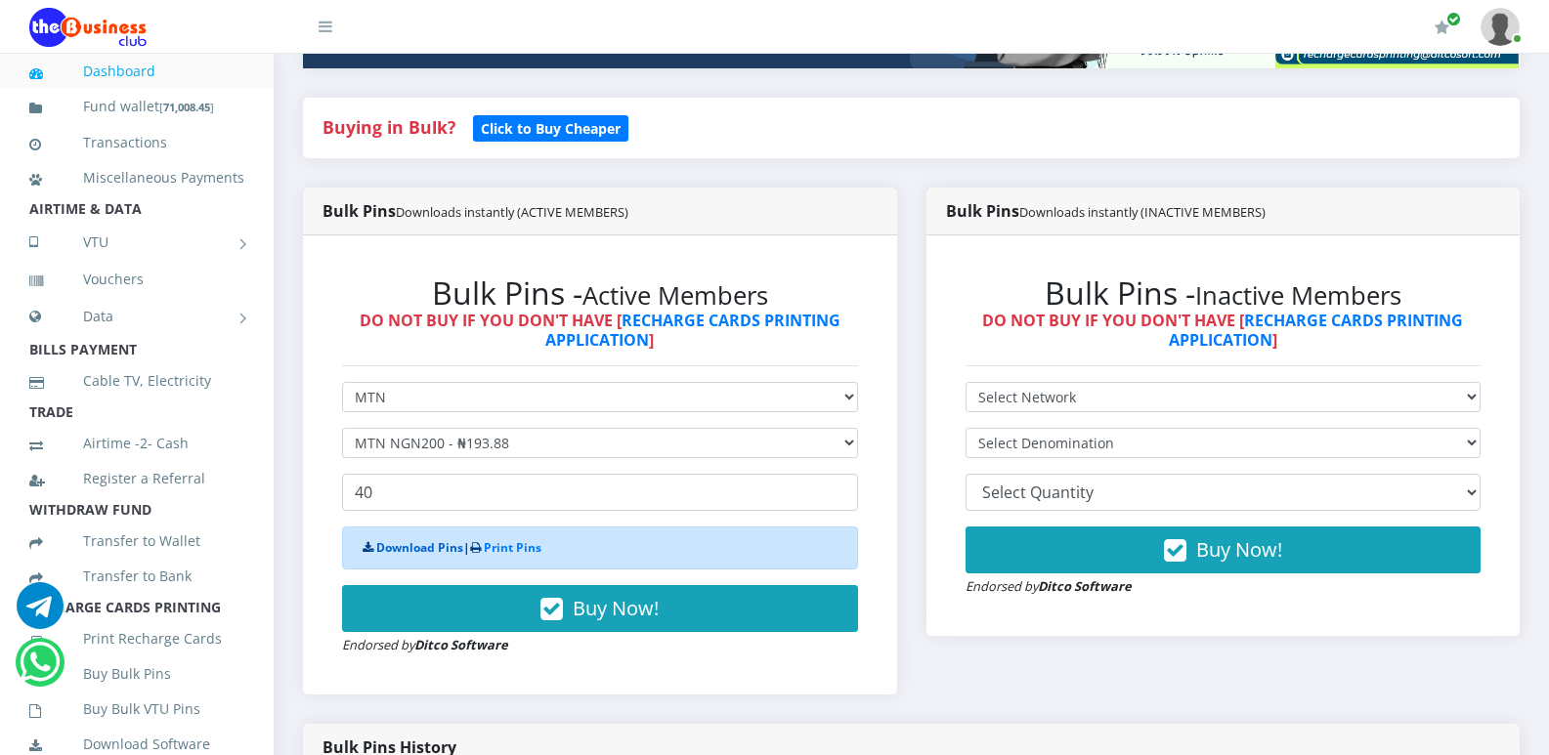
click at [423, 547] on link "Download Pins" at bounding box center [419, 547] width 87 height 17
click at [848, 440] on select "Select Denomination MTN NGN100 - ₦96.94 MTN NGN200 - ₦193.88 MTN NGN400 - ₦387.…" at bounding box center [600, 443] width 516 height 30
click at [342, 428] on select "Select Denomination MTN NGN100 - ₦96.94 MTN NGN200 - ₦193.88 MTN NGN400 - ₦387.…" at bounding box center [600, 443] width 516 height 30
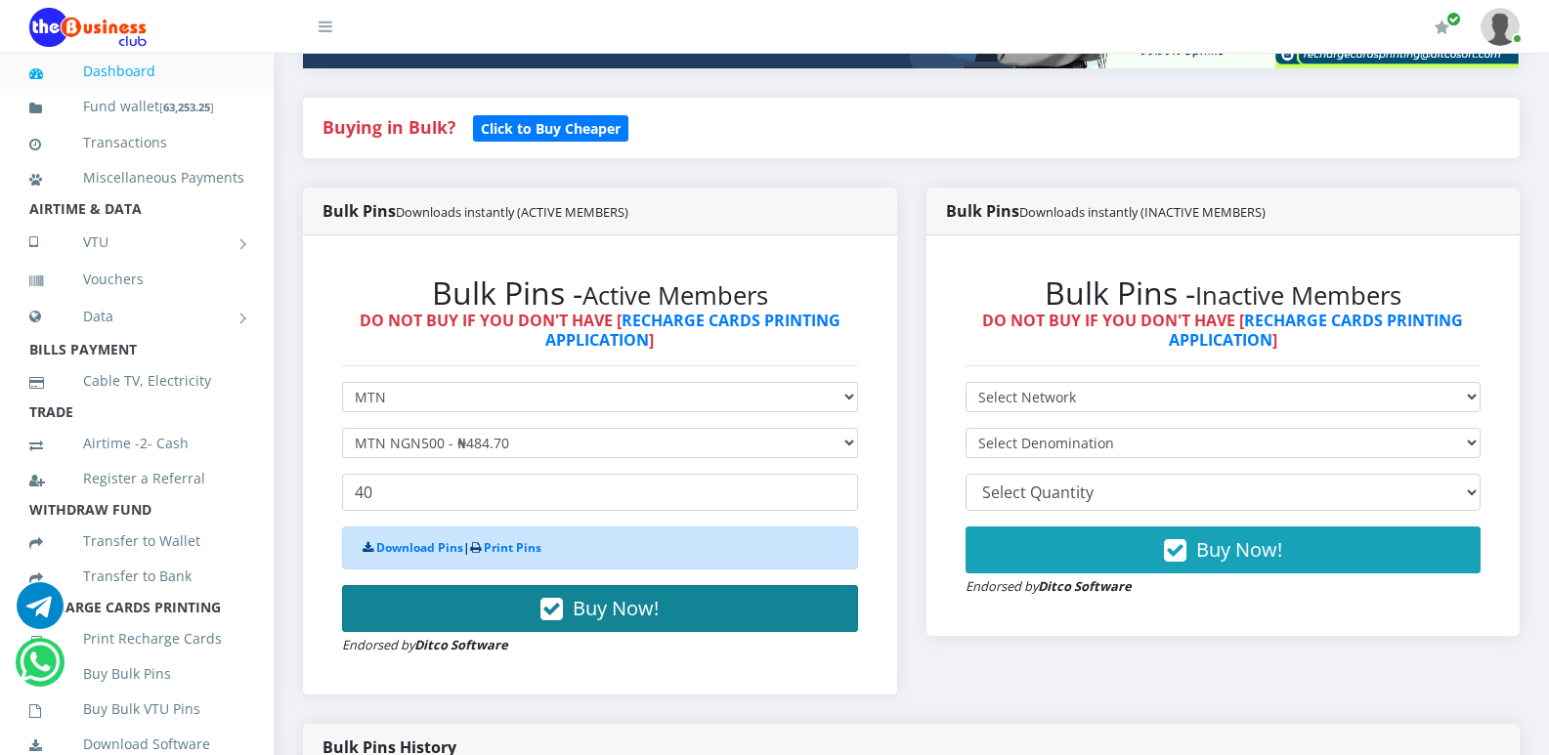
click at [578, 614] on span "Buy Now!" at bounding box center [616, 608] width 86 height 26
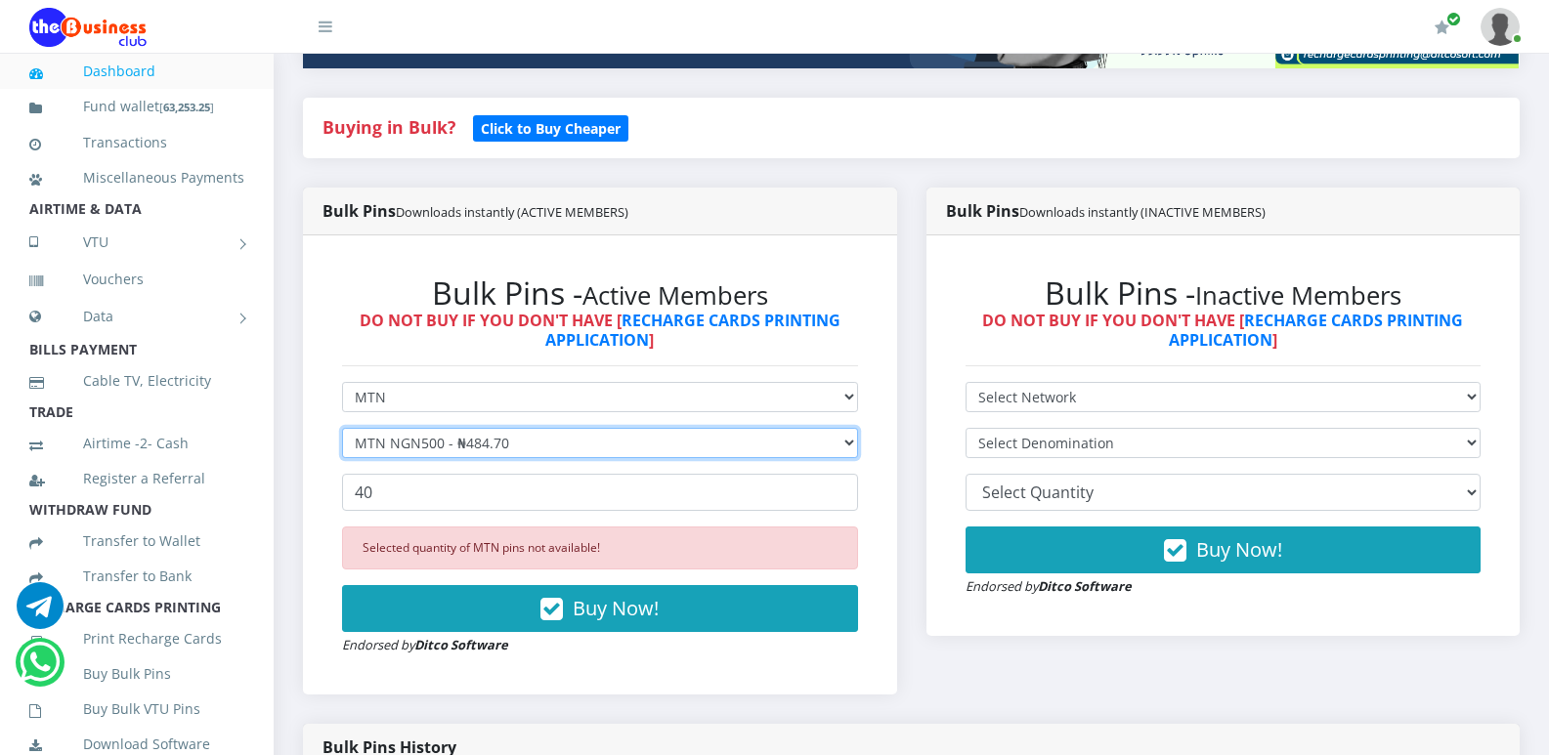
click at [848, 445] on select "Select Denomination MTN NGN100 - ₦96.94 MTN NGN200 - ₦193.88 MTN NGN400 - ₦387.…" at bounding box center [600, 443] width 516 height 30
select select "96.94-100"
click at [342, 428] on select "Select Denomination MTN NGN100 - ₦96.94 MTN NGN200 - ₦193.88 MTN NGN400 - ₦387.…" at bounding box center [600, 443] width 516 height 30
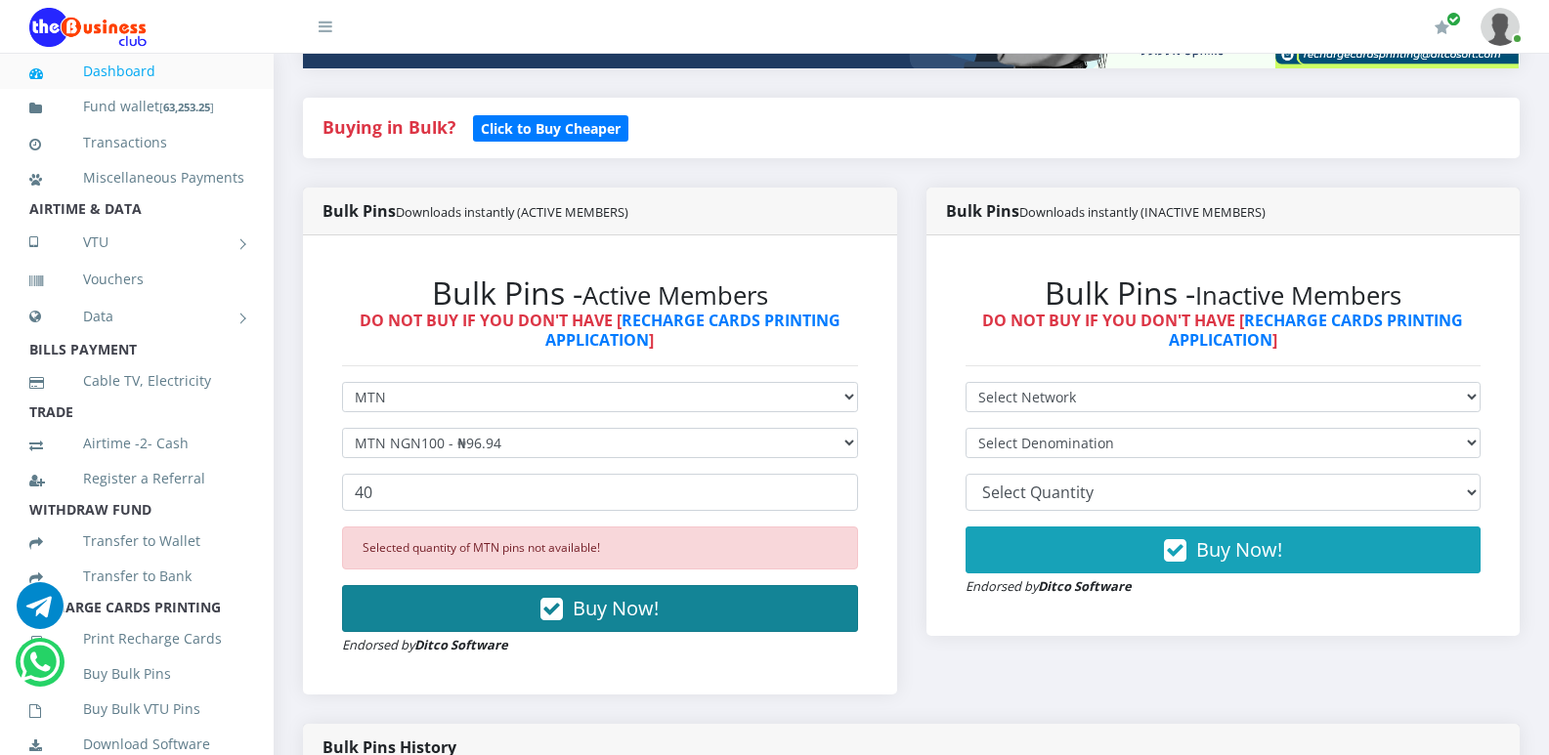
click at [604, 606] on span "Buy Now!" at bounding box center [616, 608] width 86 height 26
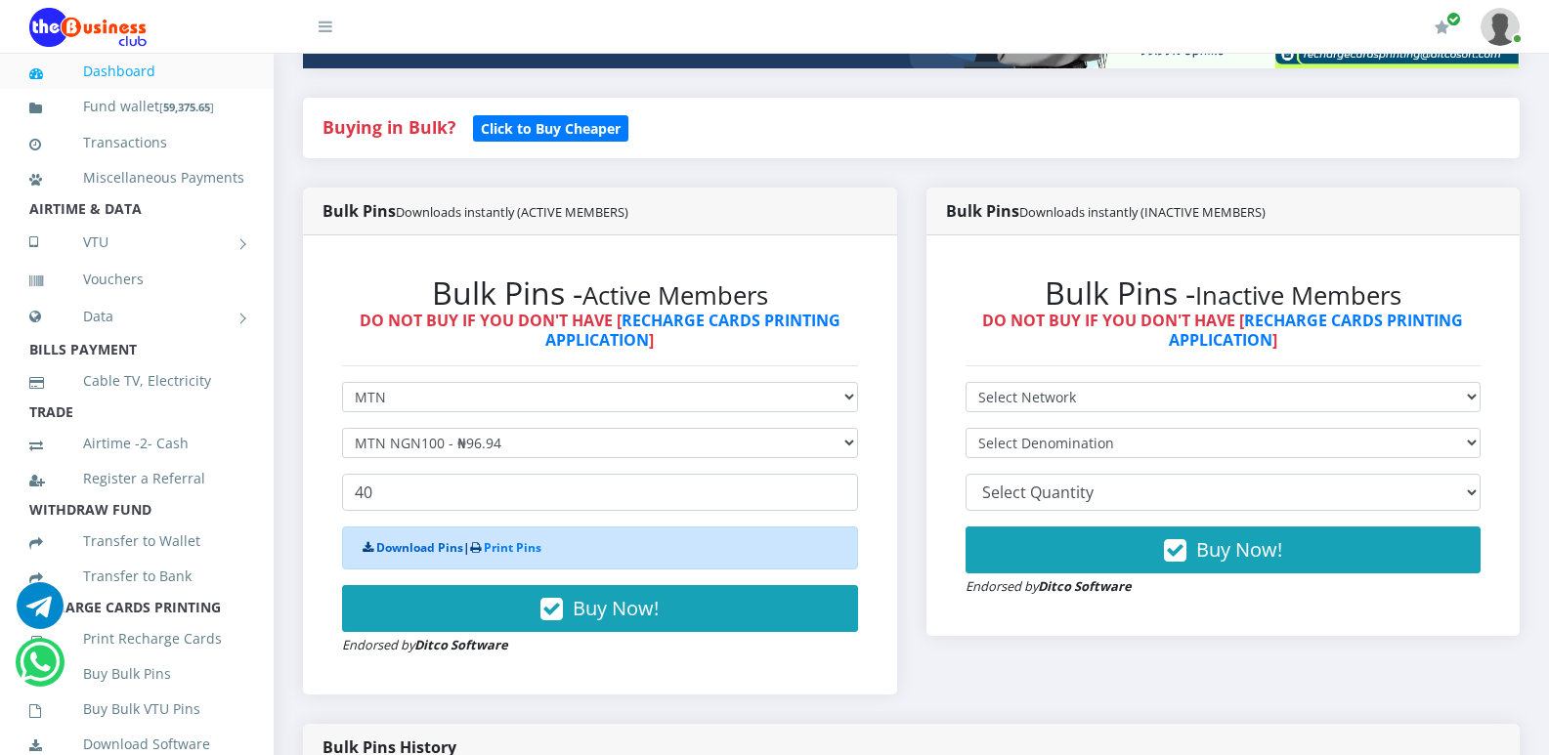
click at [423, 547] on link "Download Pins" at bounding box center [419, 547] width 87 height 17
click at [848, 400] on select "Select Network MTN Globacom 9Mobile Airtel" at bounding box center [600, 397] width 516 height 30
select select "Airtel"
click at [342, 382] on select "Select Network MTN Globacom 9Mobile Airtel" at bounding box center [600, 397] width 516 height 30
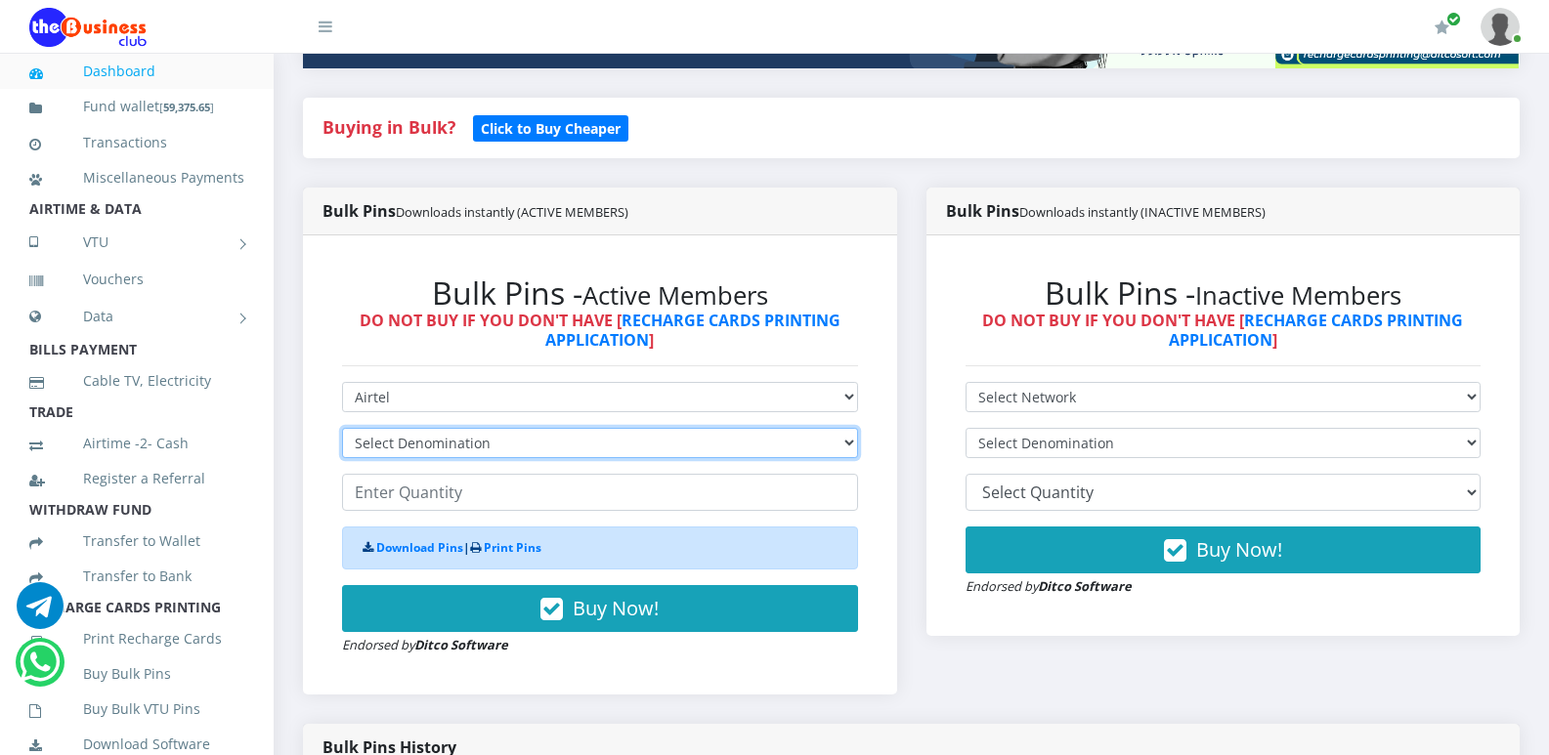
click at [841, 440] on select "Select Denomination Airtel NGN100 - ₦96.36 Airtel NGN200 - ₦192.72 Airtel NGN50…" at bounding box center [600, 443] width 516 height 30
select select "481.8-500"
click at [342, 428] on select "Select Denomination Airtel NGN100 - ₦96.36 Airtel NGN200 - ₦192.72 Airtel NGN50…" at bounding box center [600, 443] width 516 height 30
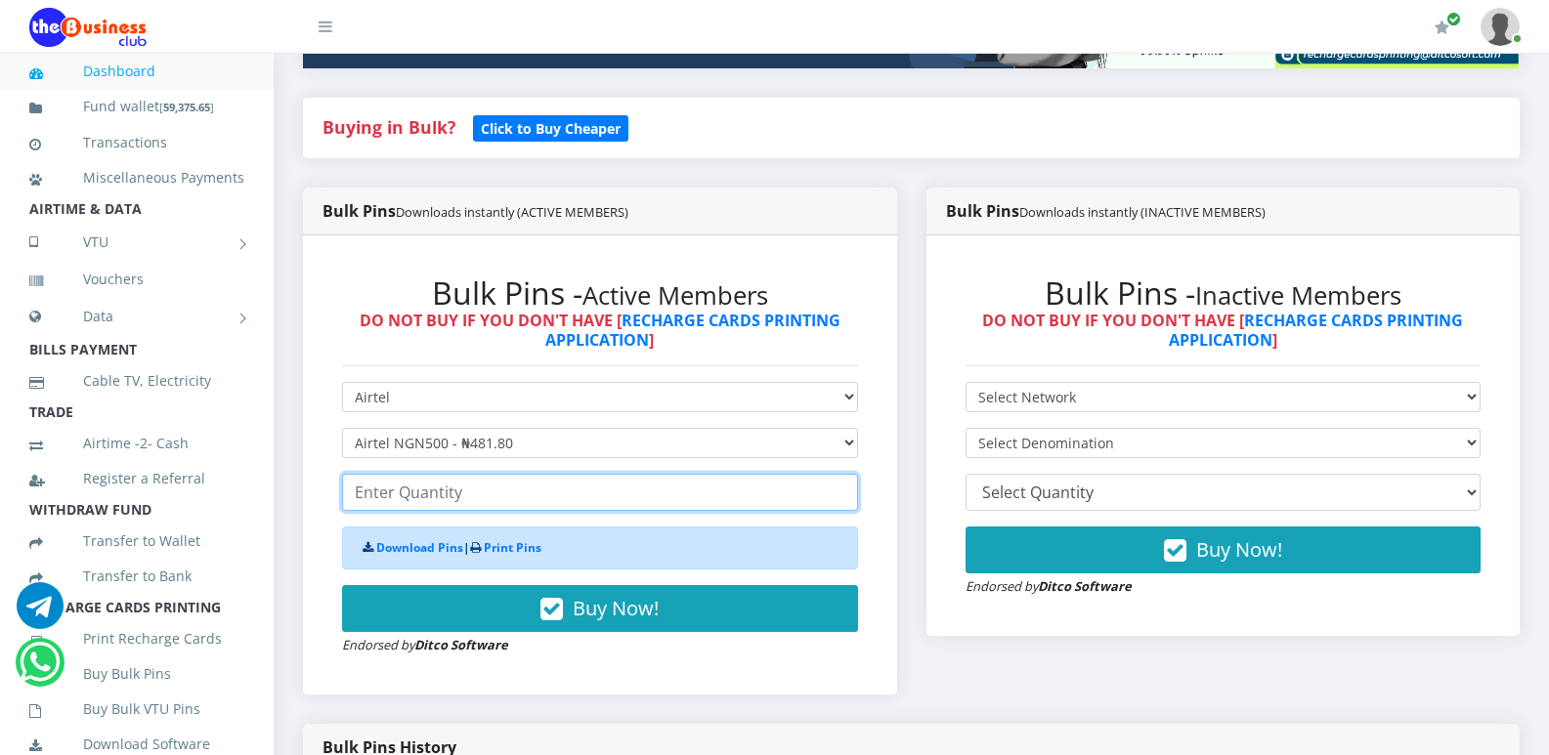
click at [679, 494] on input "number" at bounding box center [600, 492] width 516 height 37
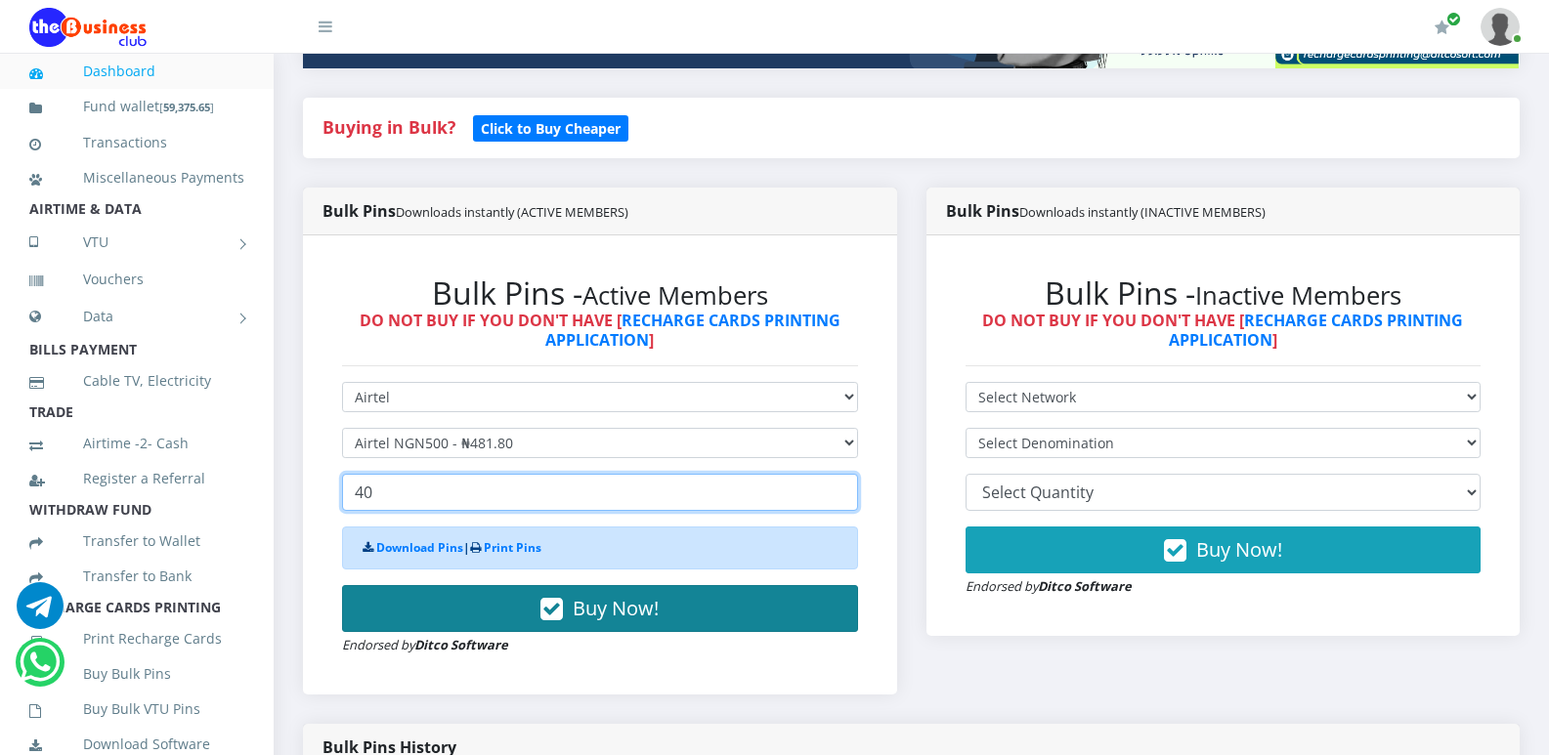
type input "40"
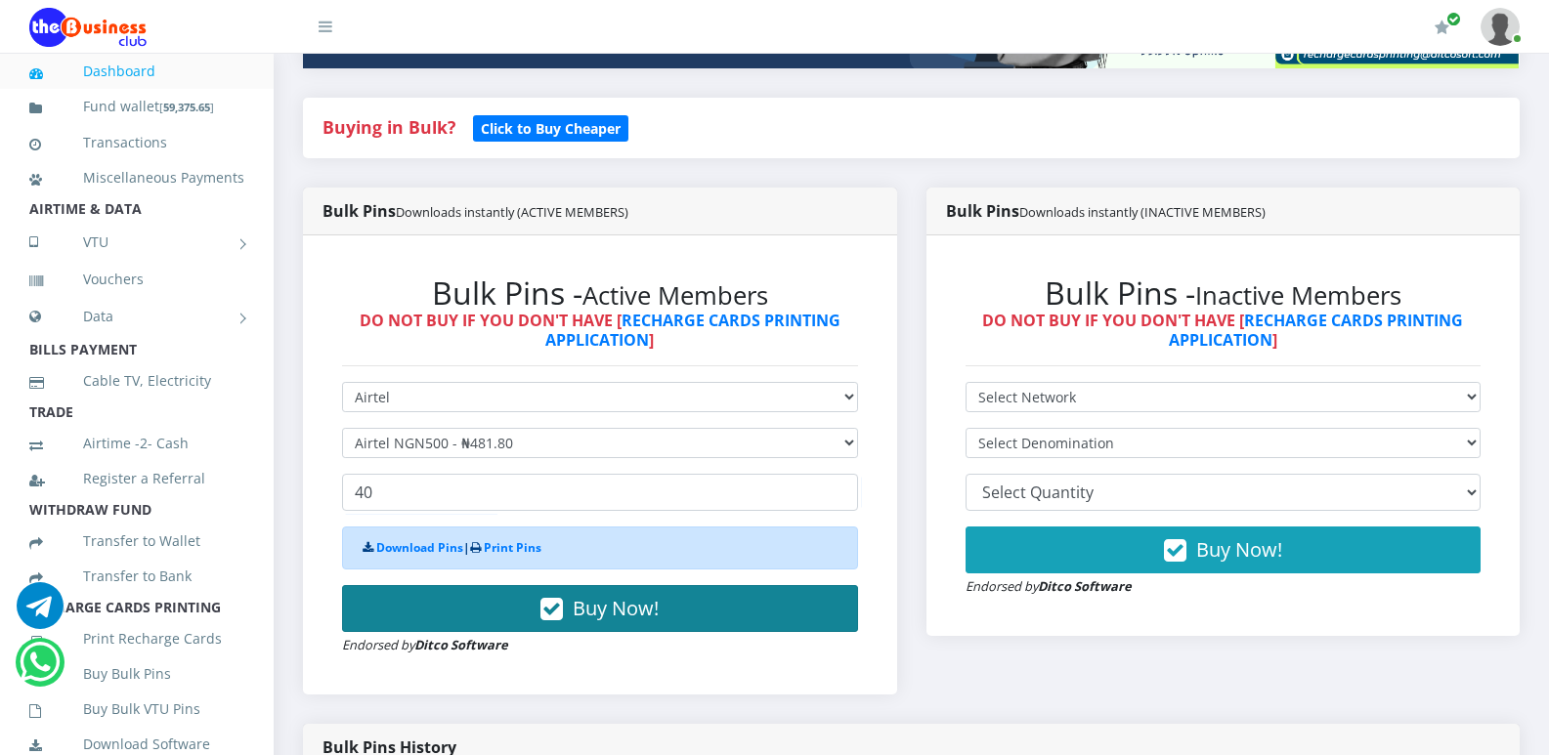
click at [584, 603] on span "Buy Now!" at bounding box center [616, 608] width 86 height 26
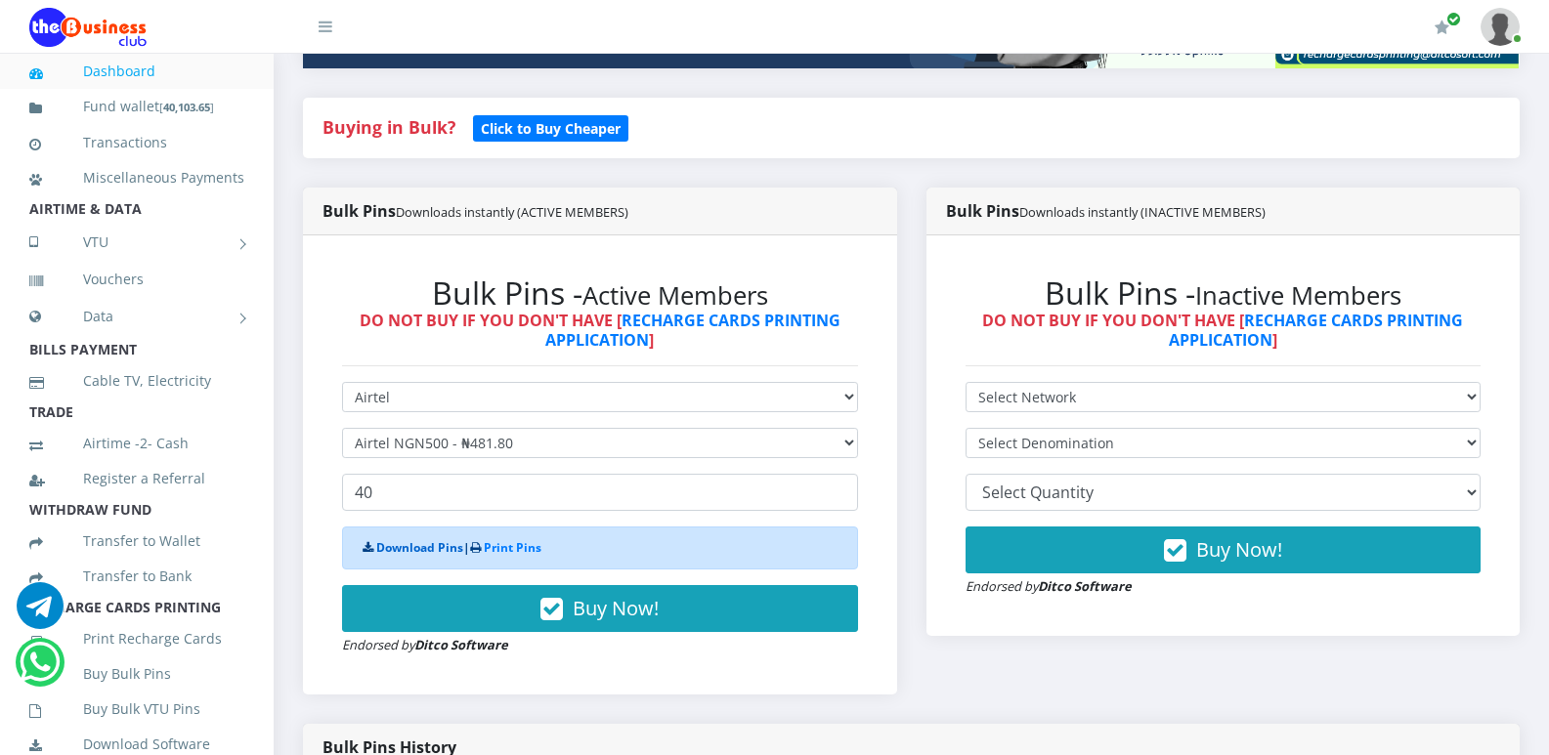
click at [412, 547] on link "Download Pins" at bounding box center [419, 547] width 87 height 17
click at [849, 443] on select "Select Denomination Airtel NGN100 - ₦96.36 Airtel NGN200 - ₦192.72 Airtel NGN50…" at bounding box center [600, 443] width 516 height 30
select select "192.72-200"
click at [342, 428] on select "Select Denomination Airtel NGN100 - ₦96.36 Airtel NGN200 - ₦192.72 Airtel NGN50…" at bounding box center [600, 443] width 516 height 30
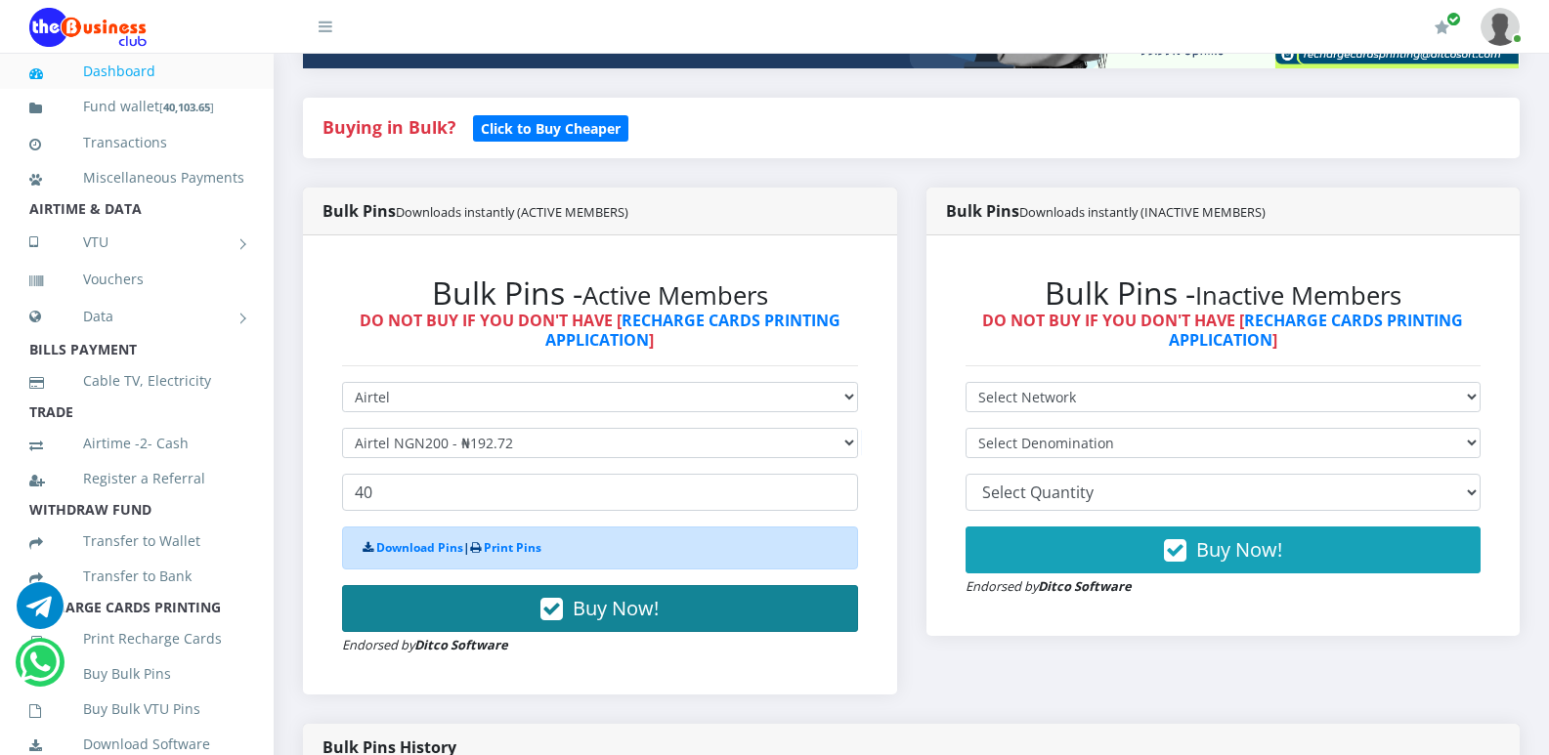
click at [593, 605] on span "Buy Now!" at bounding box center [616, 608] width 86 height 26
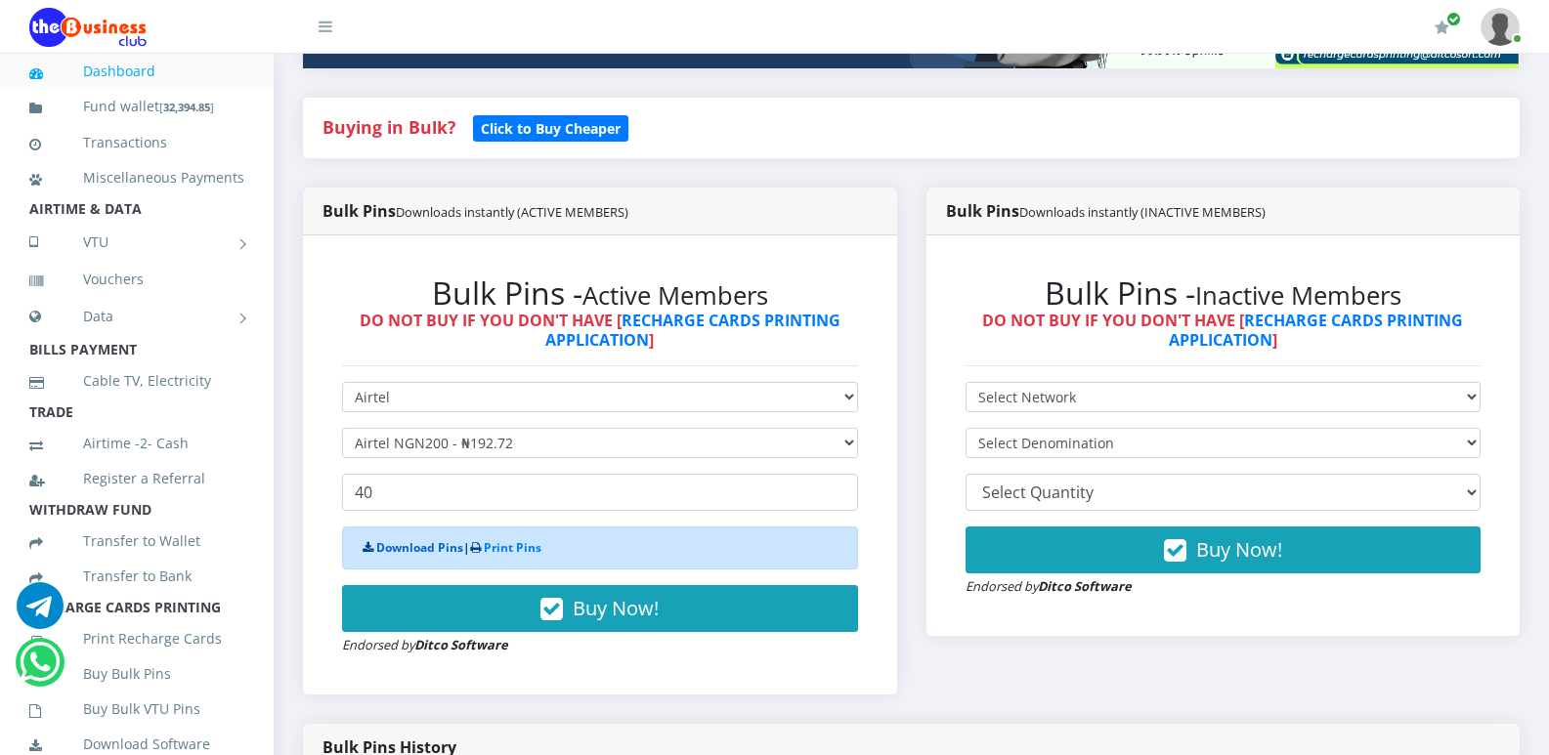
click at [446, 548] on link "Download Pins" at bounding box center [419, 547] width 87 height 17
click at [844, 401] on select "Select Network MTN Globacom 9Mobile Airtel" at bounding box center [600, 397] width 516 height 30
select select "MTN"
click at [342, 382] on select "Select Network MTN Globacom 9Mobile Airtel" at bounding box center [600, 397] width 516 height 30
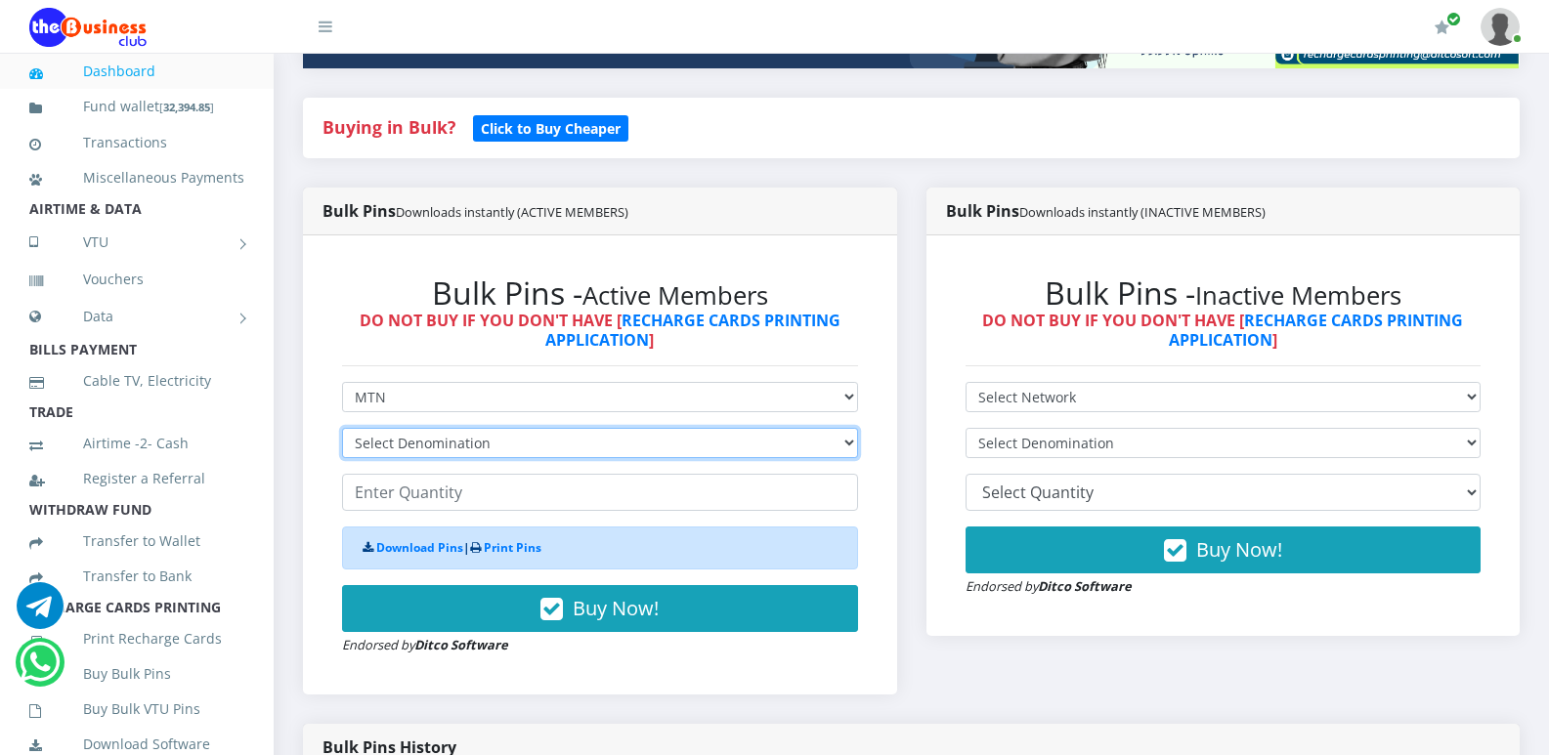
click at [844, 447] on select "Select Denomination MTN NGN100 - ₦96.94 MTN NGN200 - ₦193.88 MTN NGN400 - ₦387.…" at bounding box center [600, 443] width 516 height 30
select select "193.88-200"
click at [342, 428] on select "Select Denomination MTN NGN100 - ₦96.94 MTN NGN200 - ₦193.88 MTN NGN400 - ₦387.…" at bounding box center [600, 443] width 516 height 30
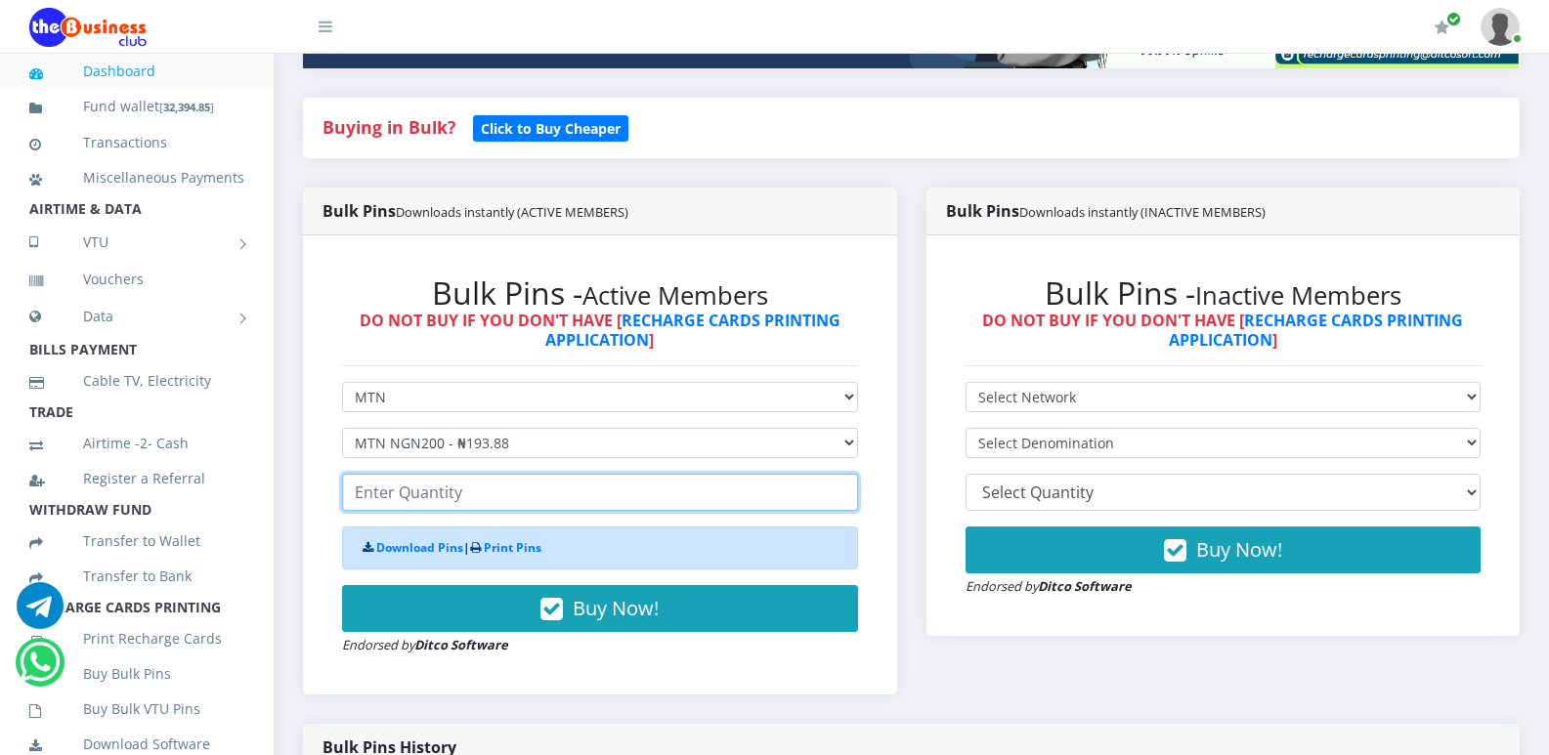
click at [634, 496] on input "number" at bounding box center [600, 492] width 516 height 37
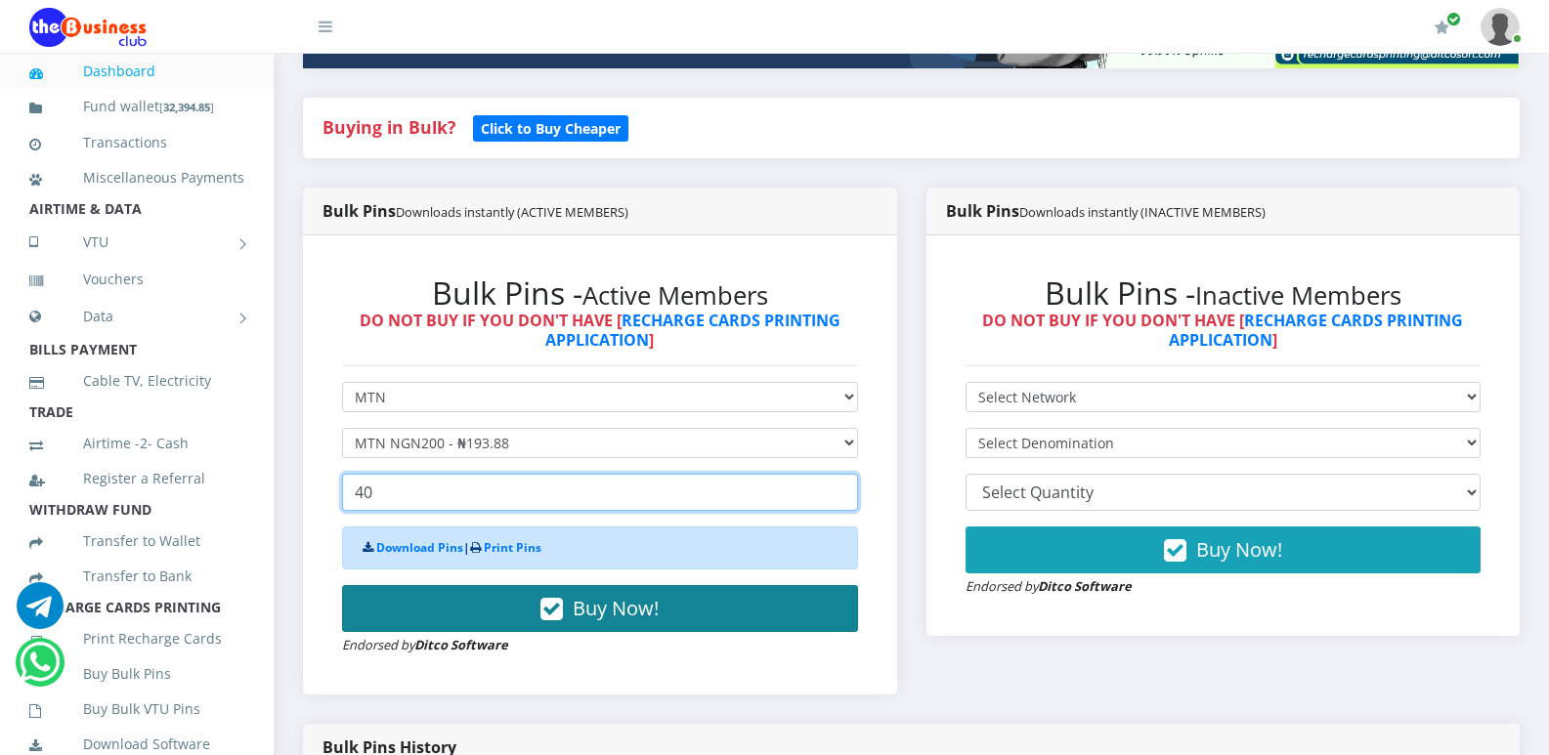
type input "40"
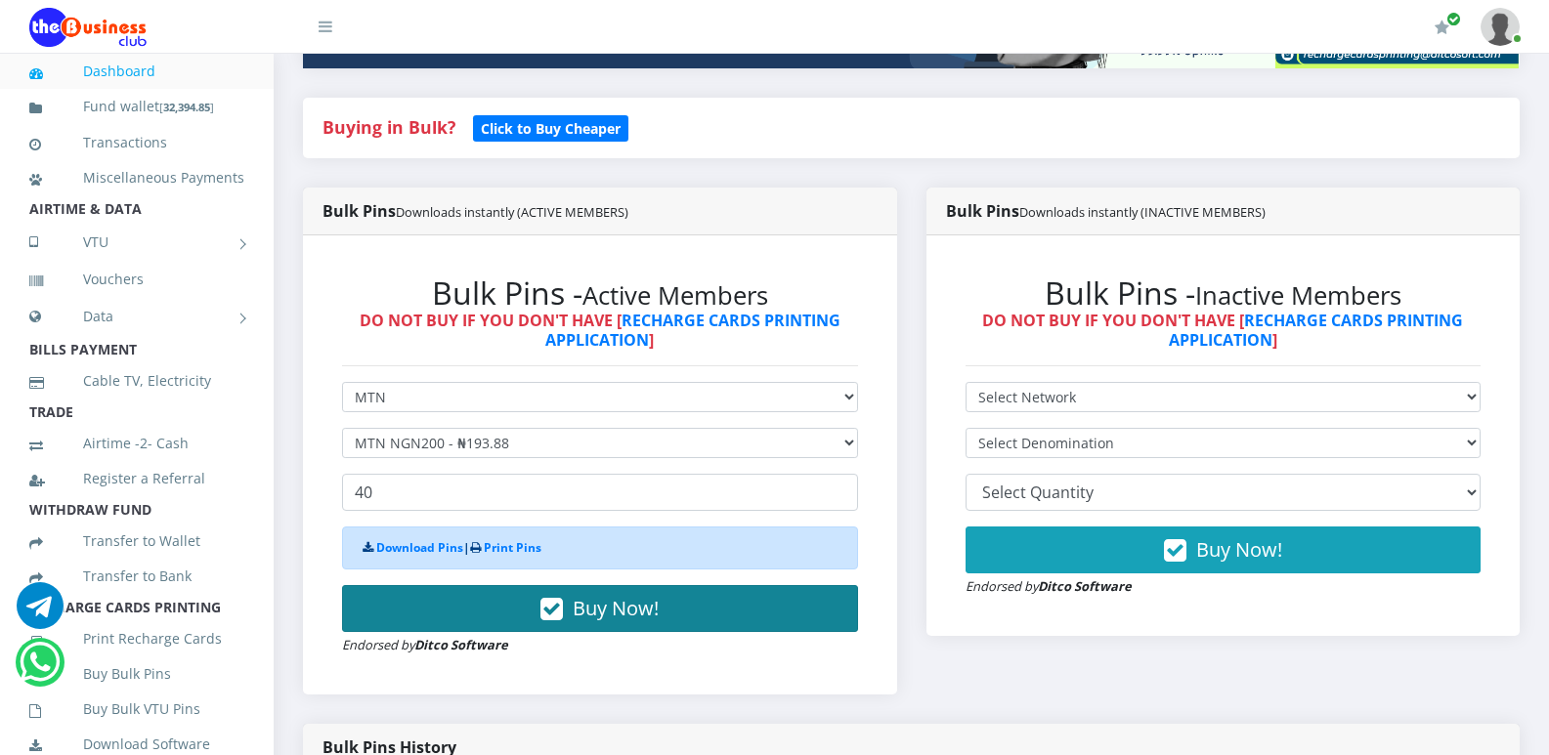
click at [581, 611] on span "Buy Now!" at bounding box center [616, 608] width 86 height 26
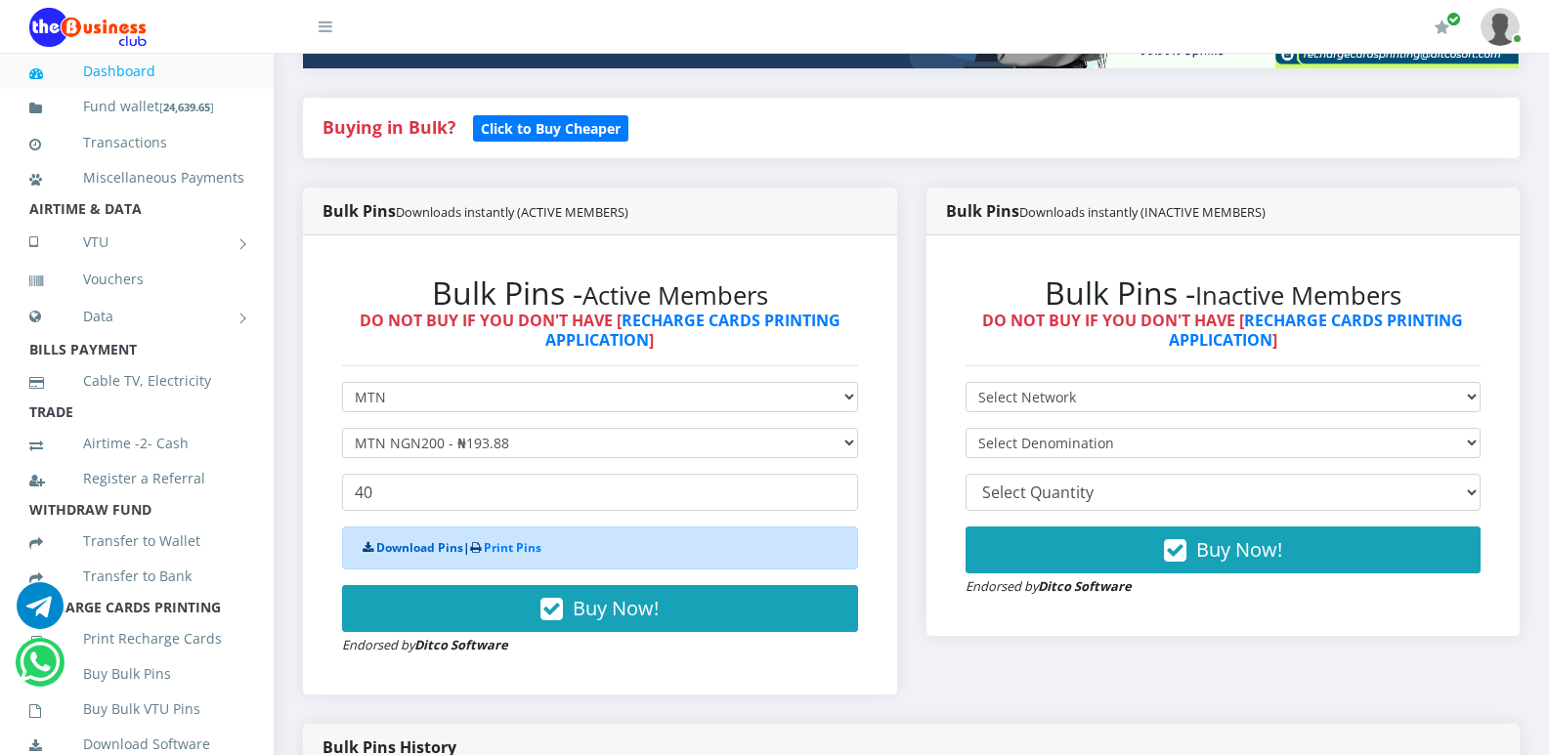
click at [438, 546] on link "Download Pins" at bounding box center [419, 547] width 87 height 17
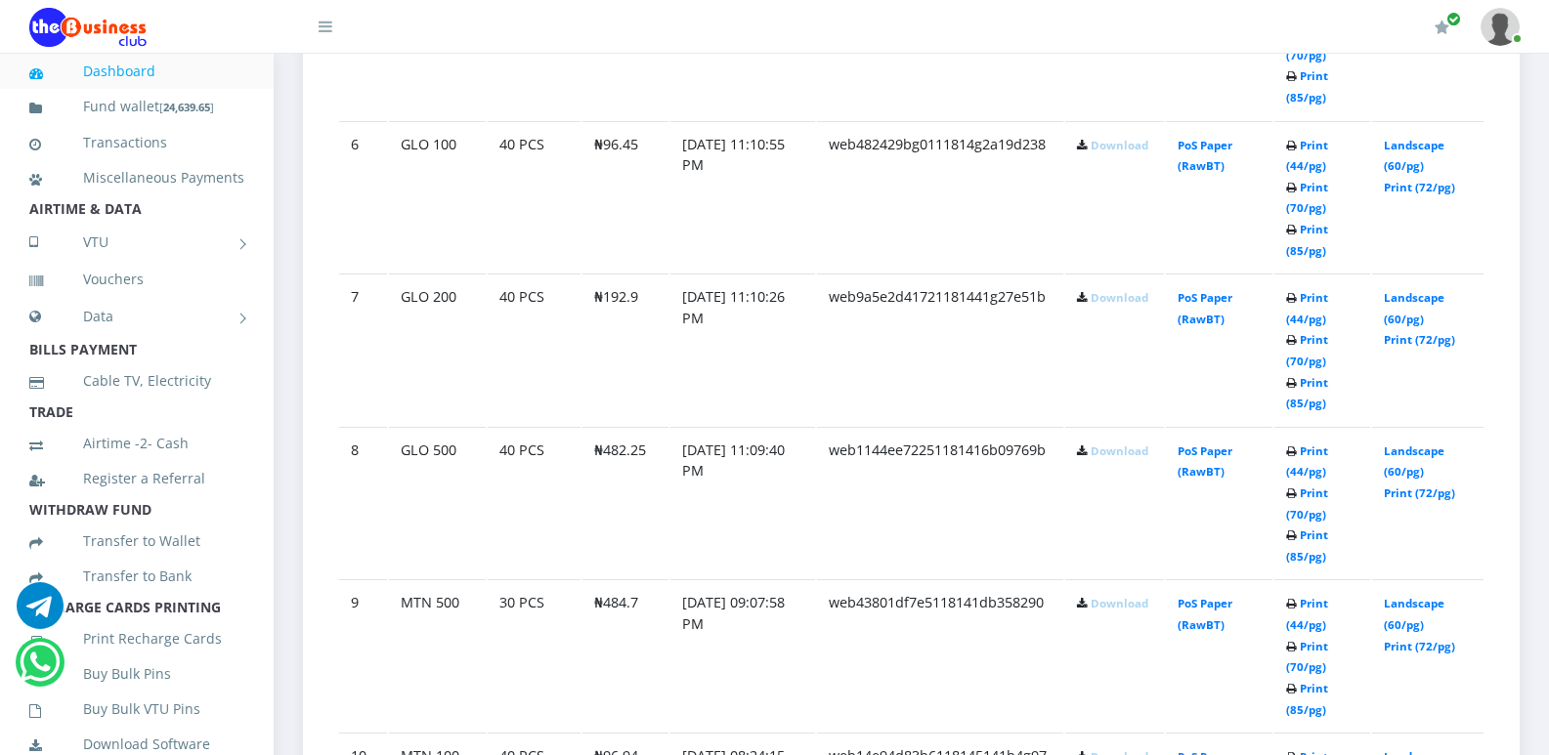
scroll to position [1915, 0]
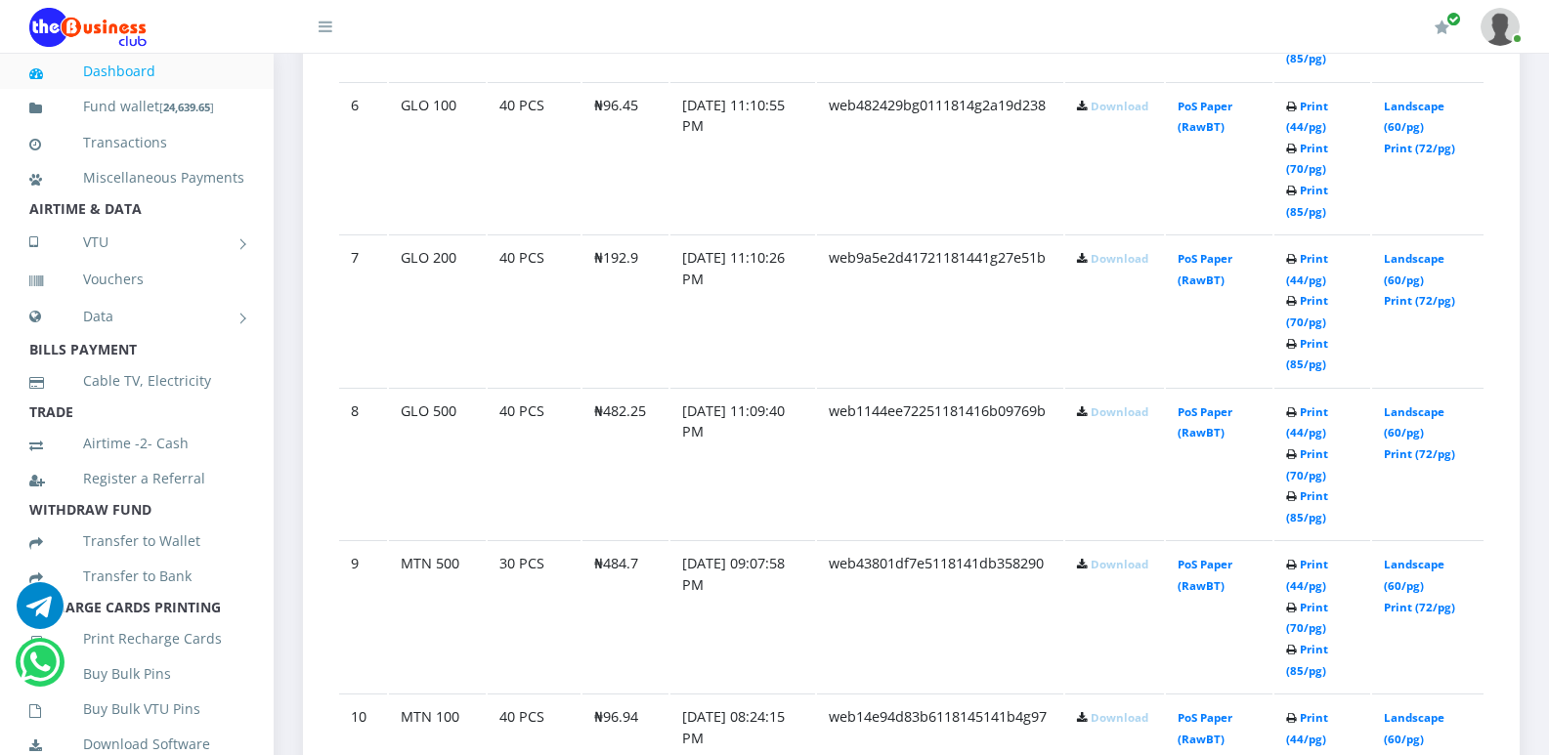
click at [1129, 419] on link "Download" at bounding box center [1120, 413] width 58 height 15
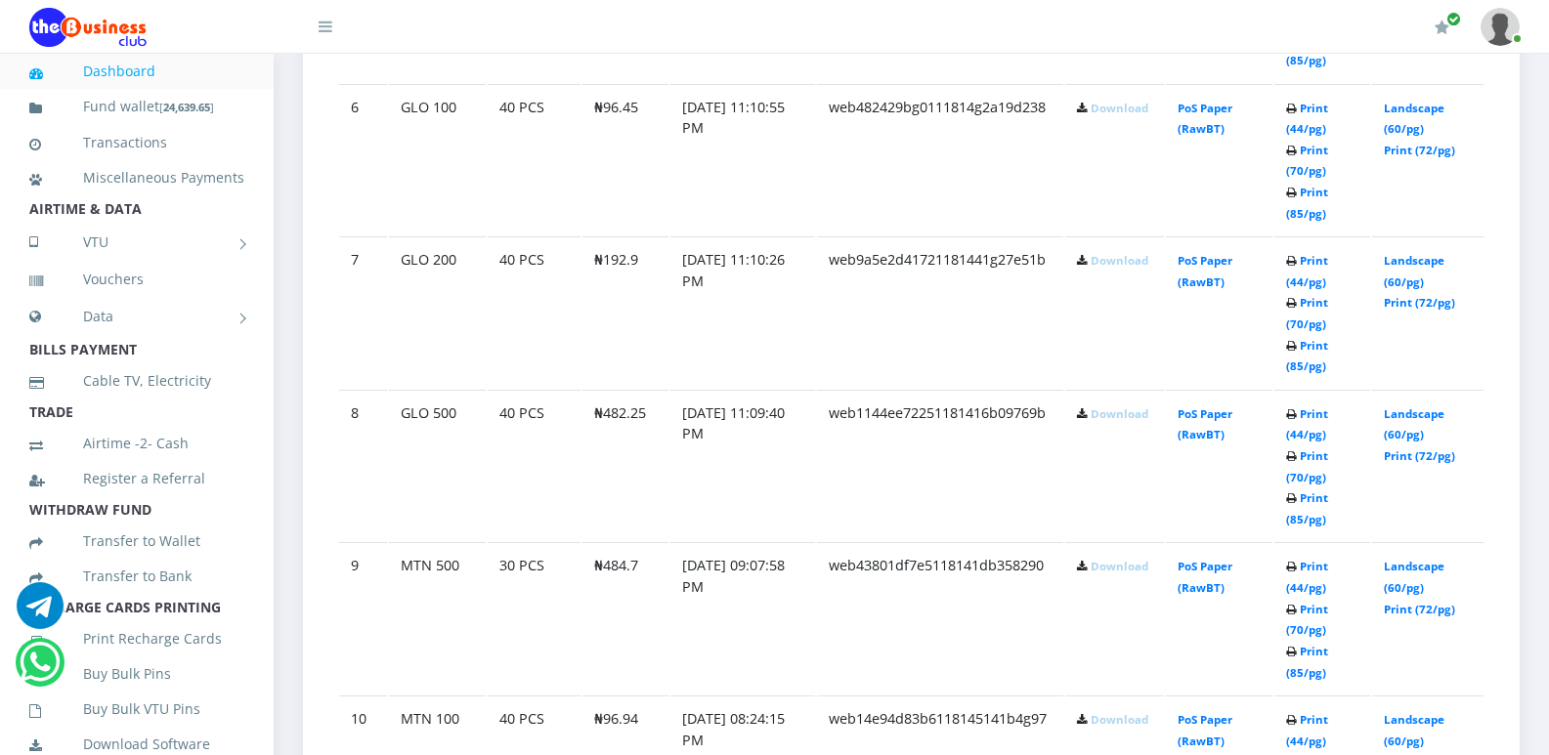
click at [1102, 262] on link "Download" at bounding box center [1120, 260] width 58 height 15
click at [1109, 109] on link "Download" at bounding box center [1120, 108] width 58 height 15
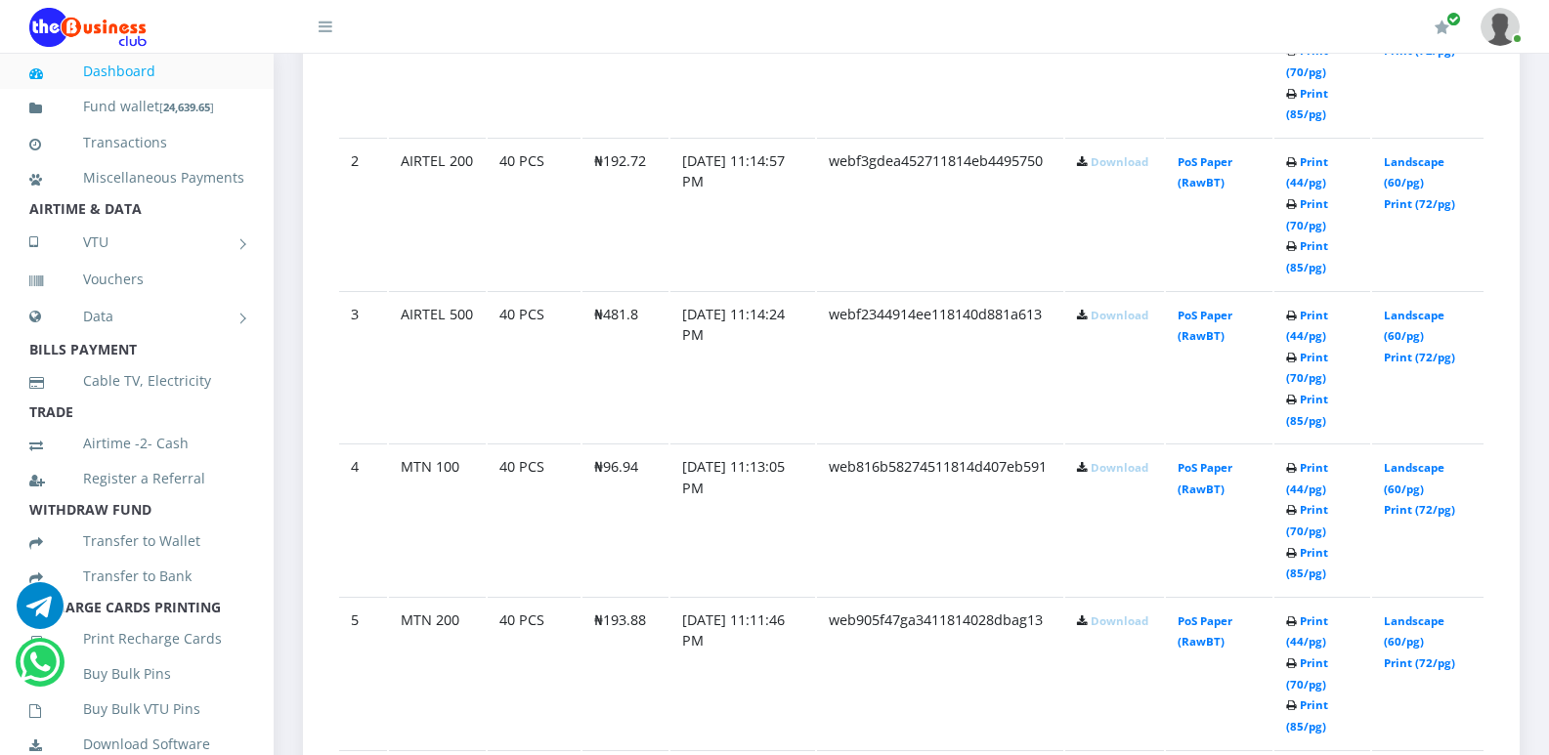
scroll to position [1236, 0]
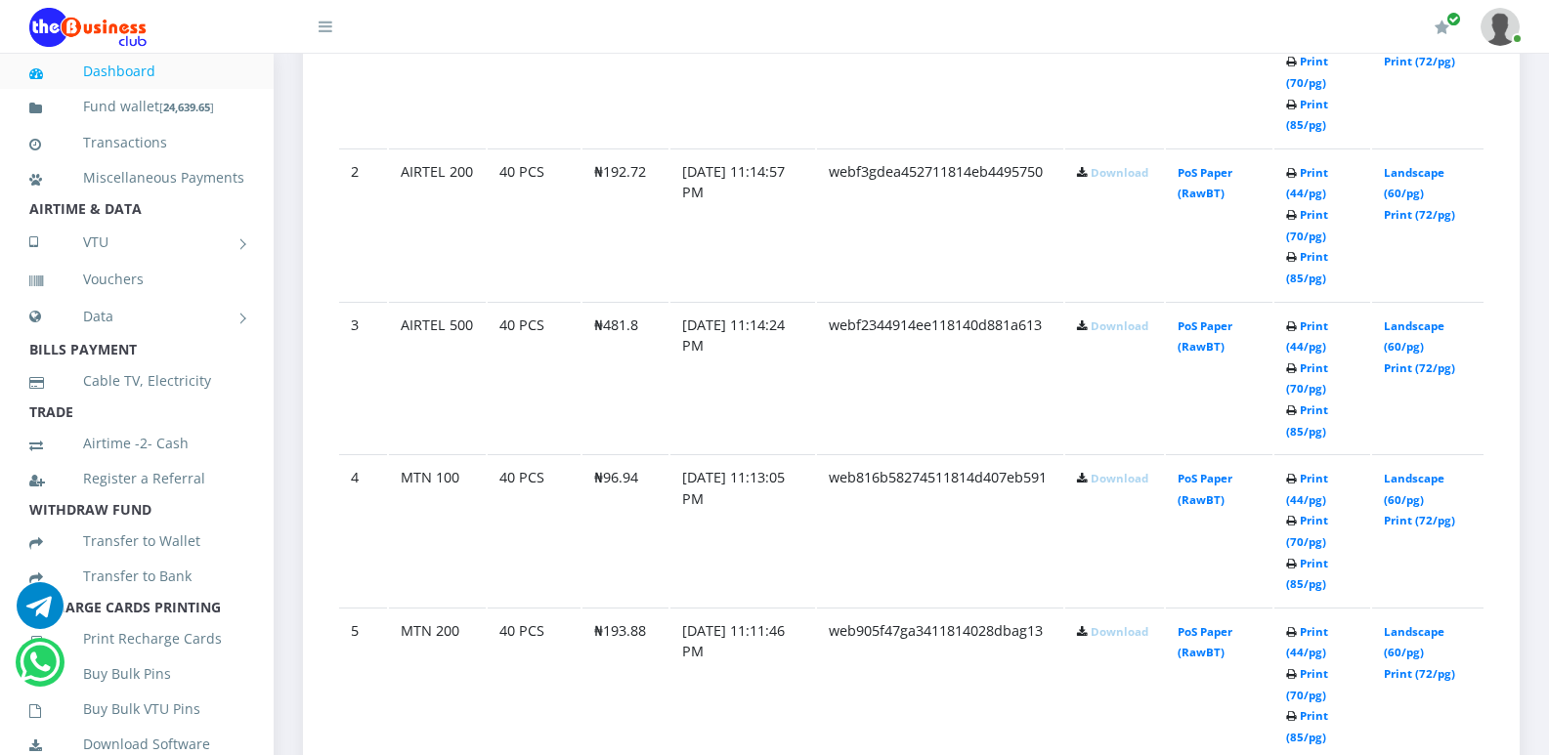
click at [1107, 634] on link "Download" at bounding box center [1120, 631] width 58 height 15
click at [1125, 477] on link "Download" at bounding box center [1120, 478] width 58 height 15
click at [1104, 327] on link "Download" at bounding box center [1120, 326] width 58 height 15
click at [1044, 274] on td "webf3gdea452711814eb4495750" at bounding box center [940, 224] width 246 height 151
click at [1102, 175] on link "Download" at bounding box center [1120, 172] width 58 height 15
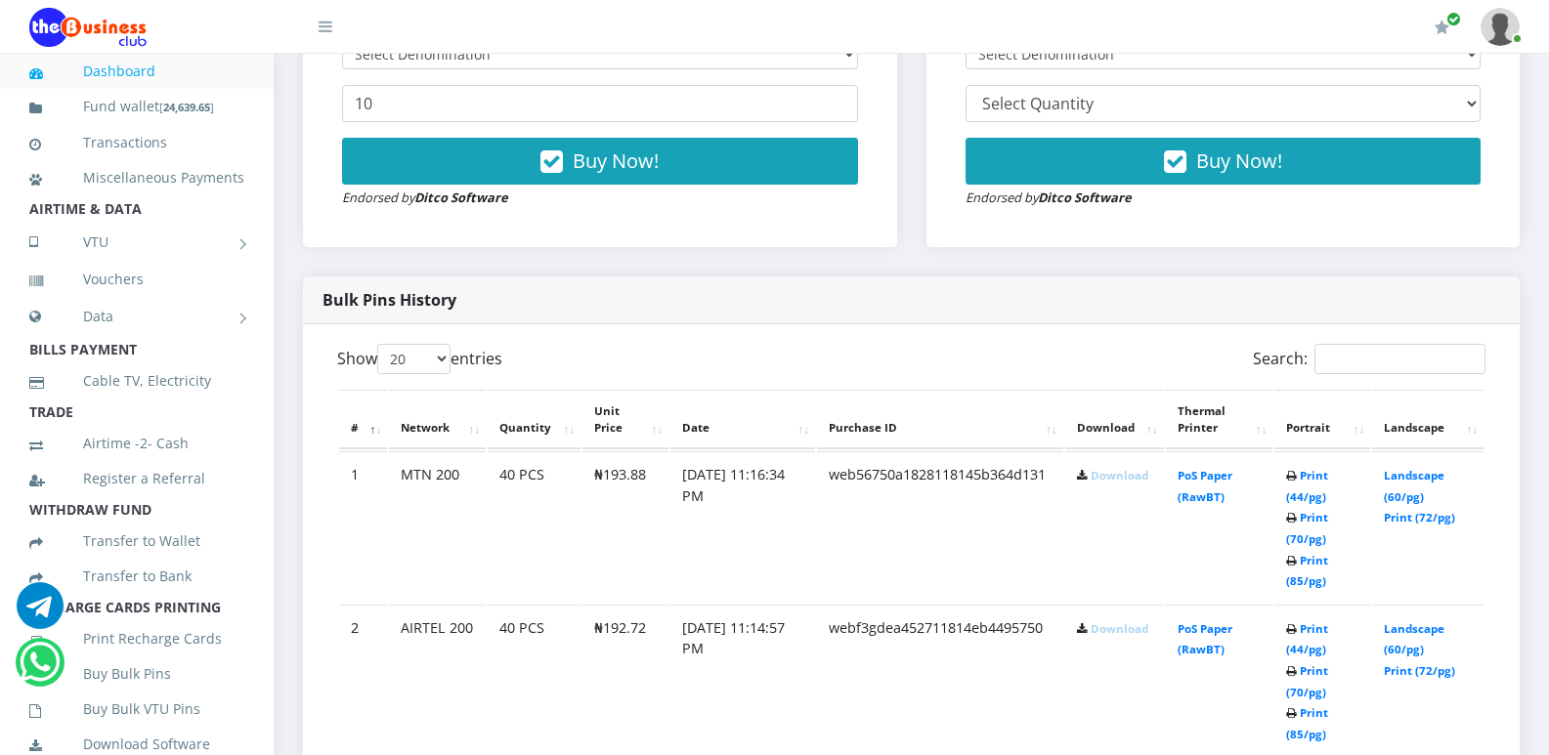
scroll to position [715, 0]
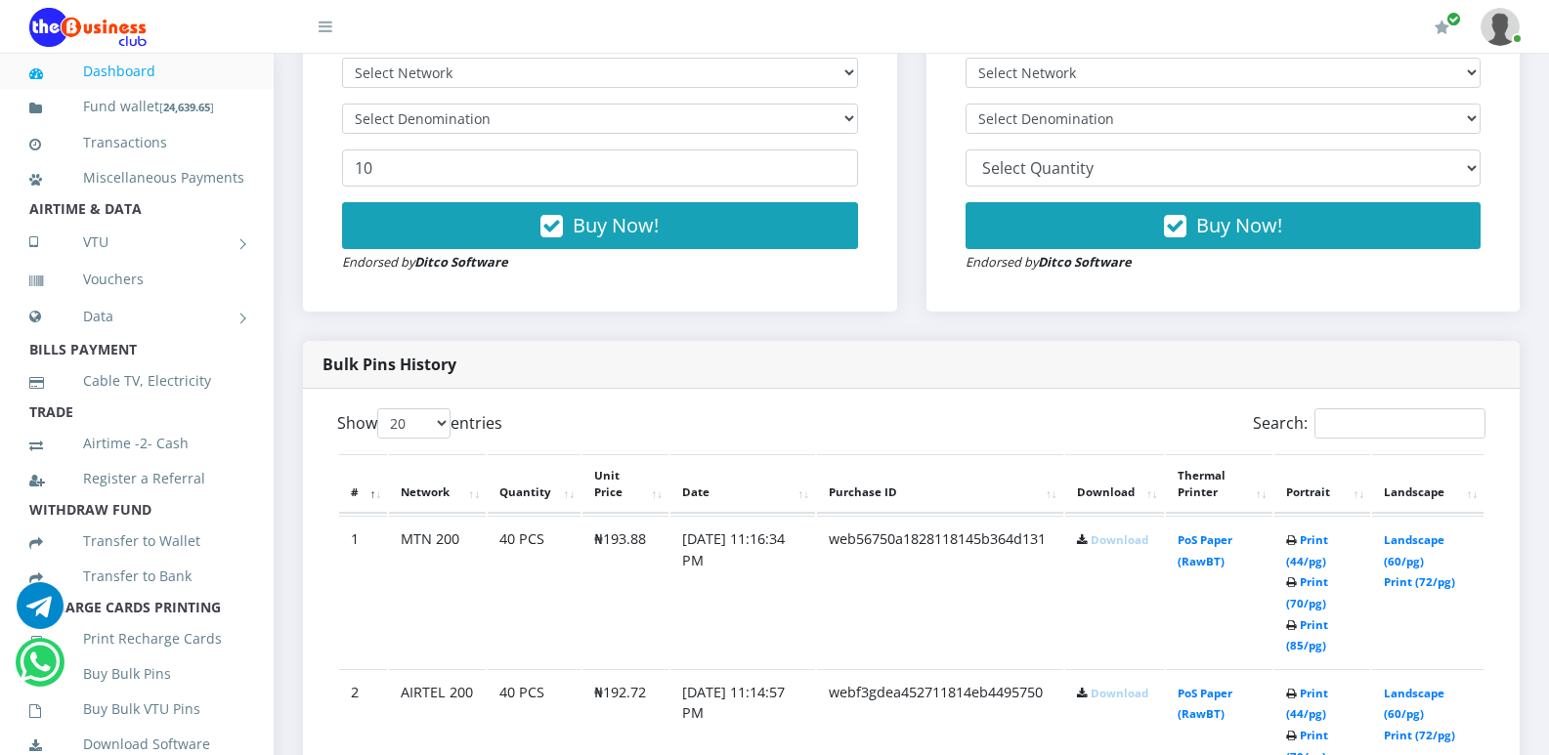
click at [1106, 539] on link "Download" at bounding box center [1120, 540] width 58 height 15
